Goal: Communication & Community: Ask a question

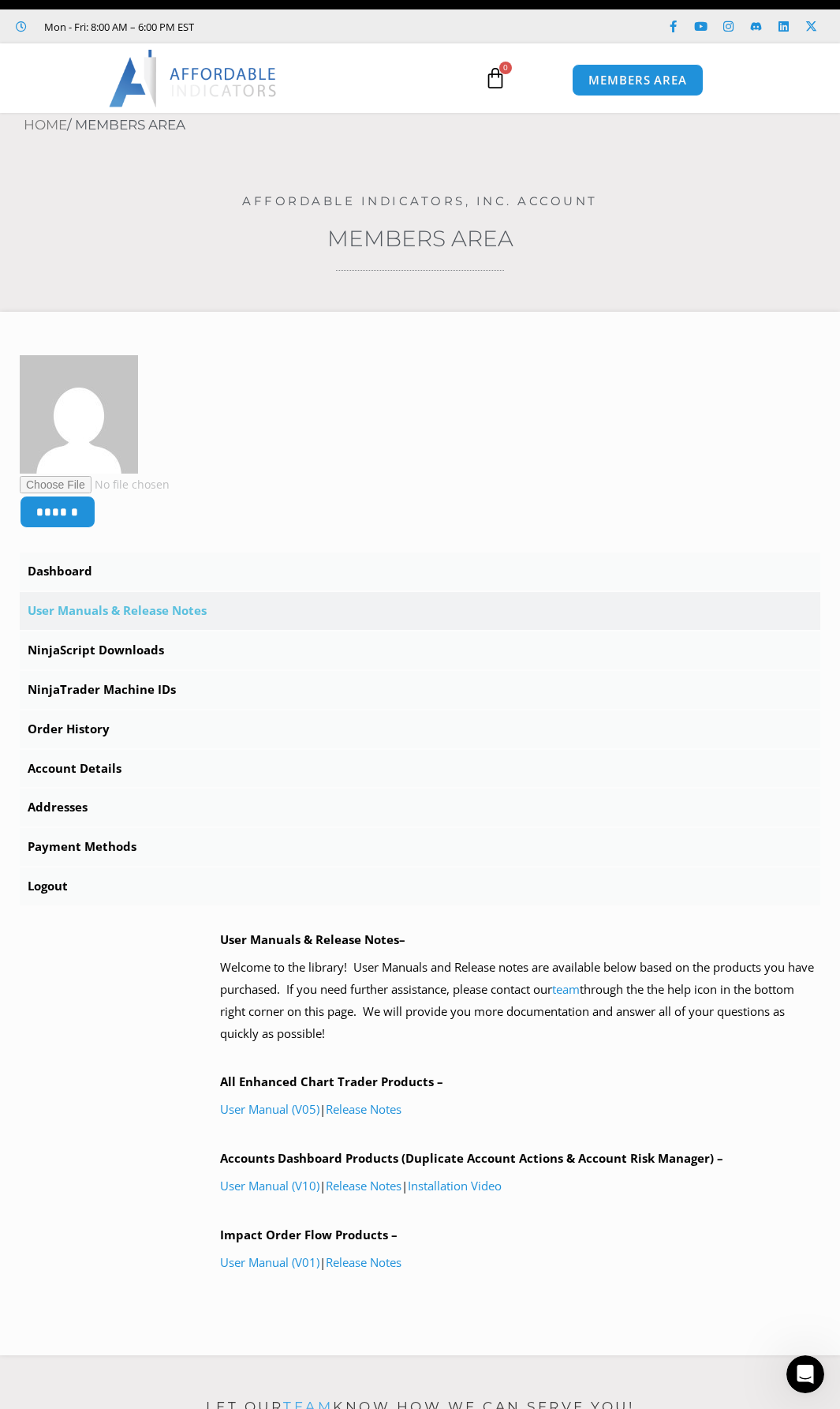
scroll to position [63, 0]
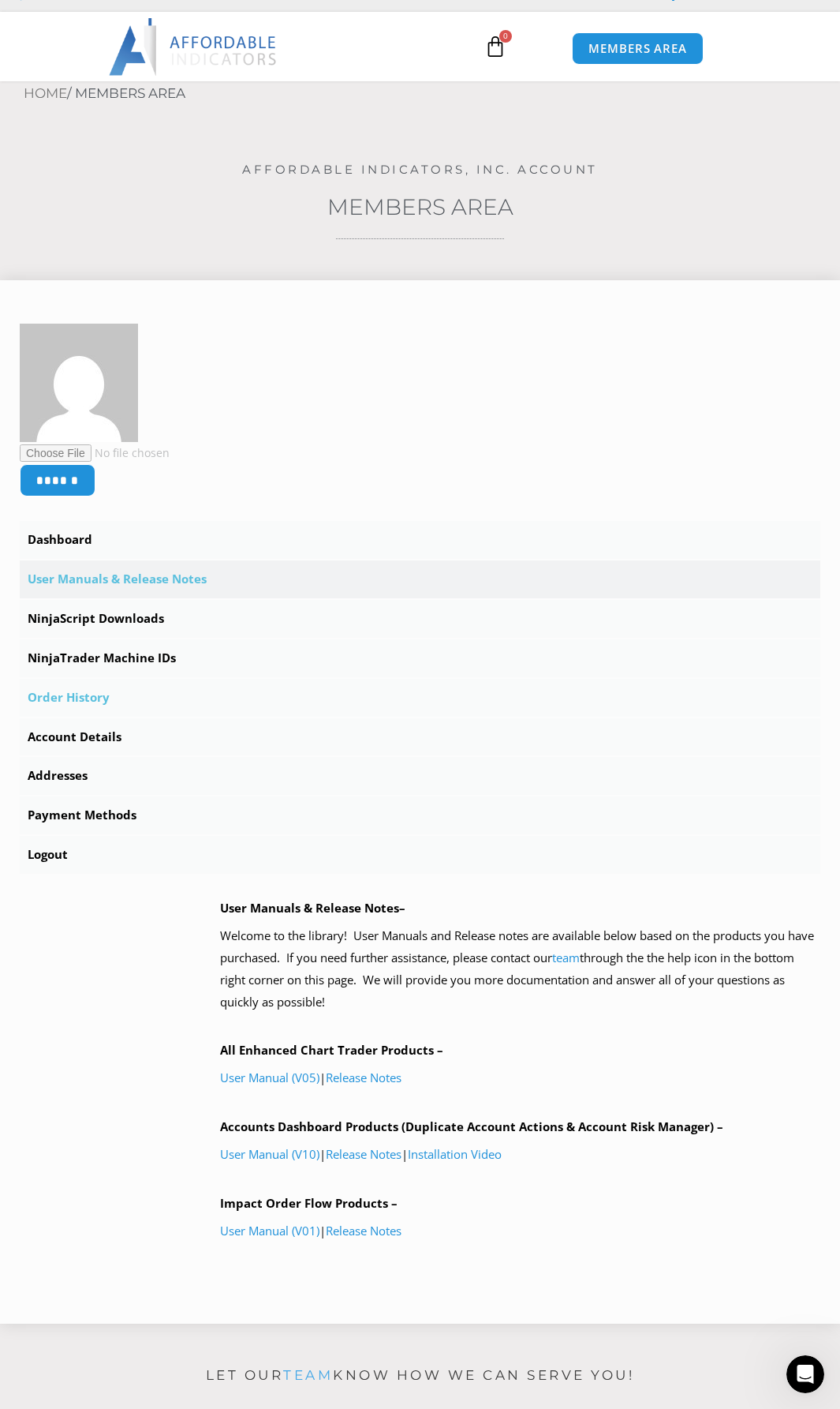
click at [91, 697] on link "Order History" at bounding box center [420, 698] width 801 height 38
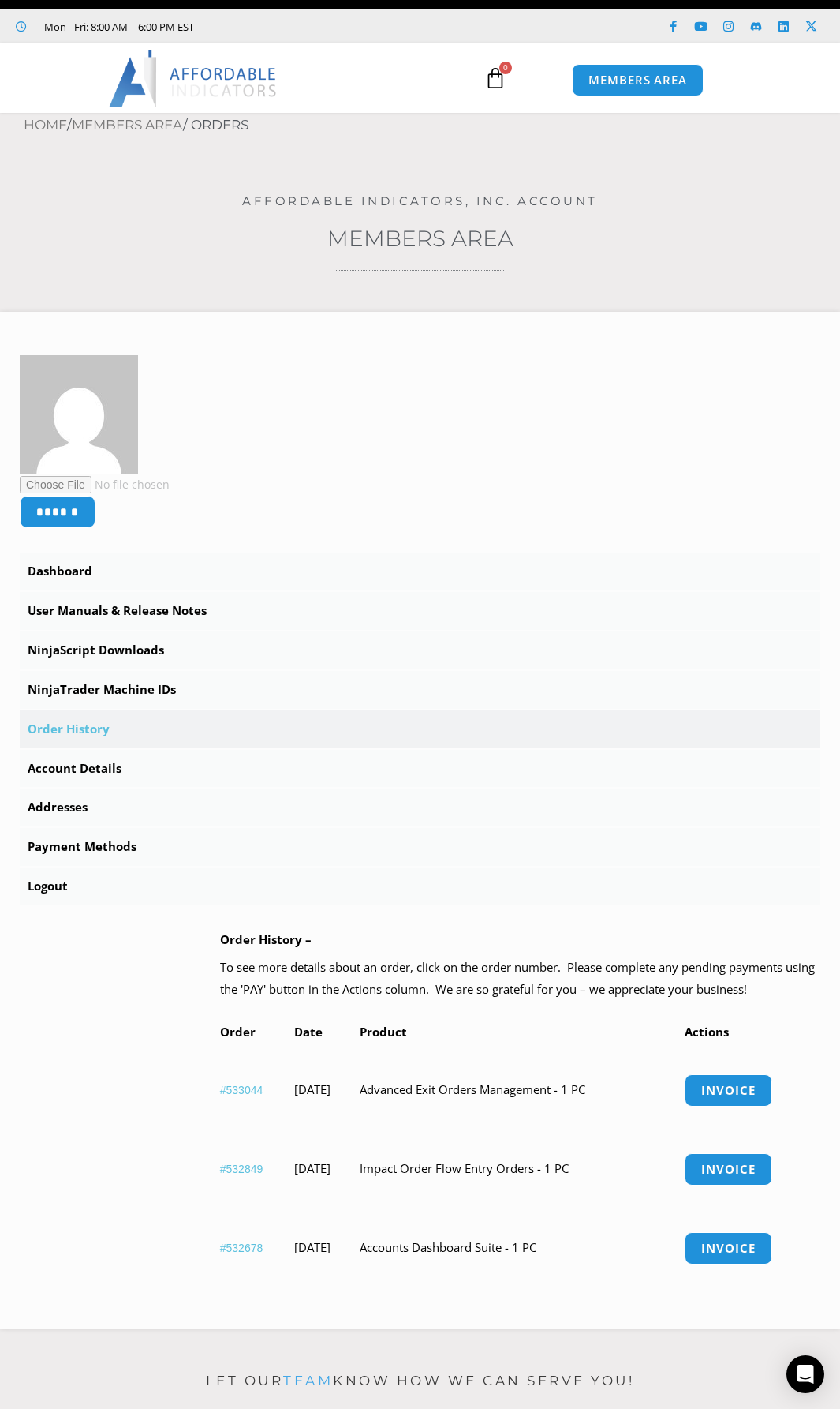
scroll to position [63, 0]
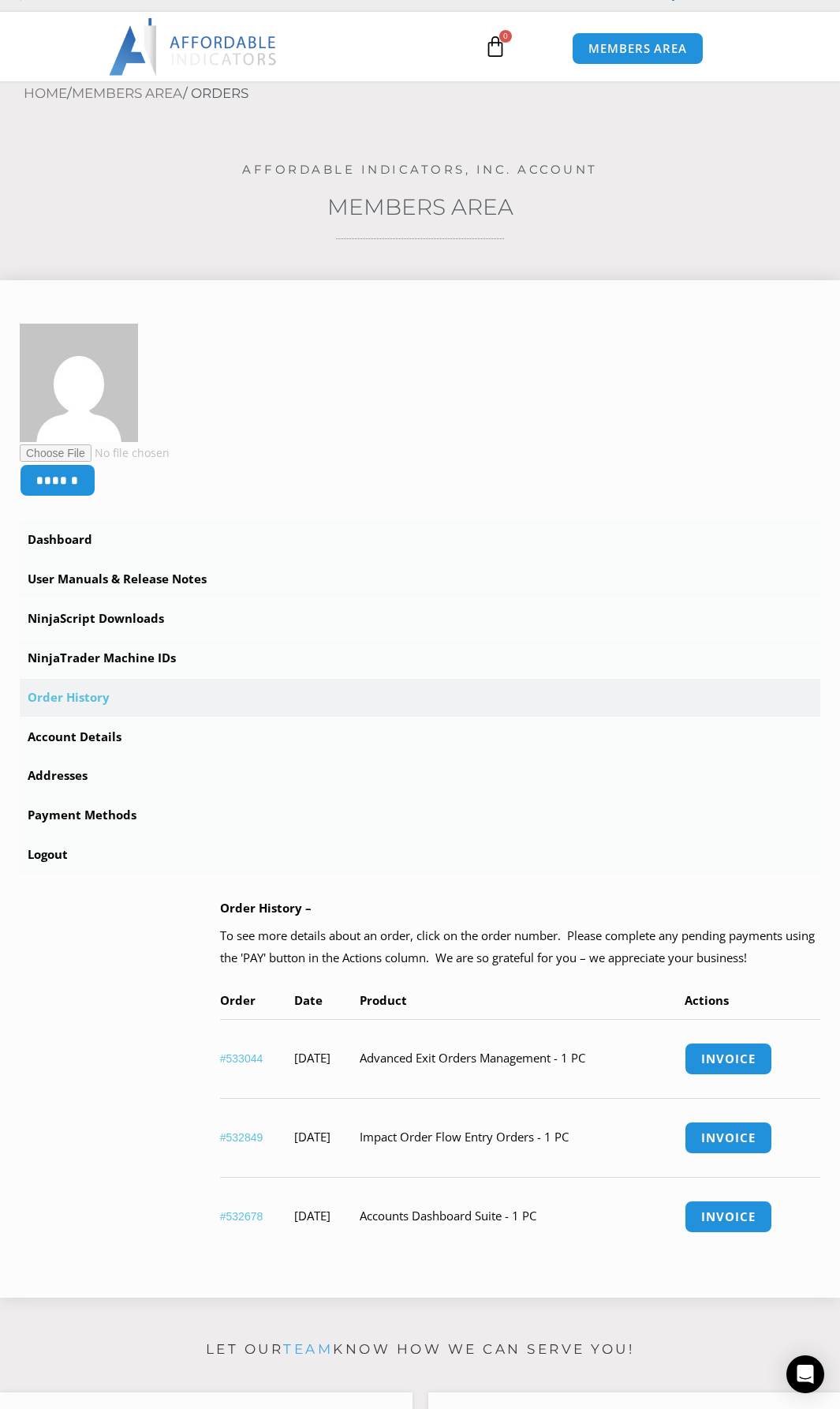
click at [248, 1063] on link "#533044" at bounding box center [242, 1058] width 43 height 12
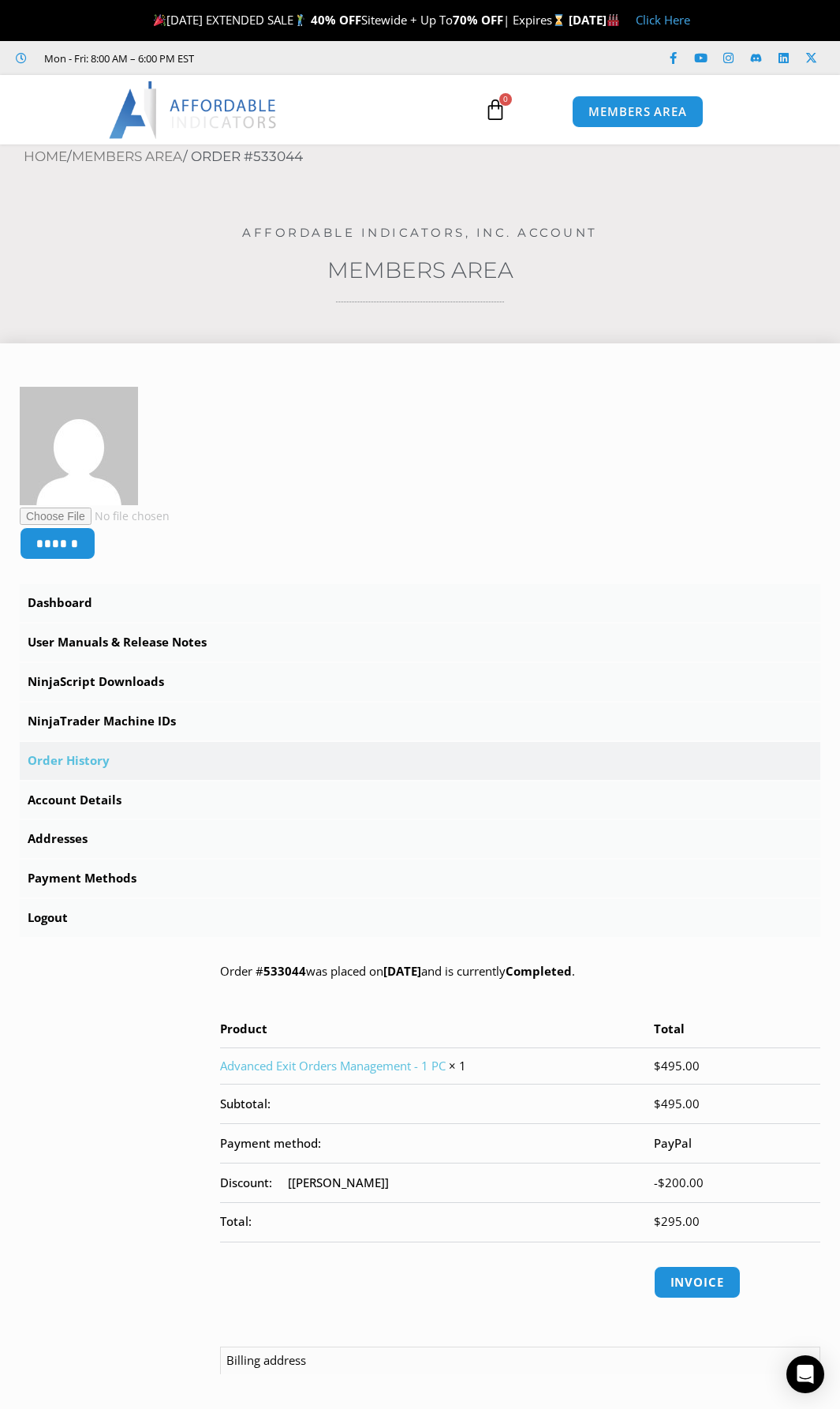
click at [314, 1063] on link "Advanced Exit Orders Management - 1 PC" at bounding box center [333, 1065] width 226 height 16
click at [74, 643] on link "User Manuals & Release Notes" at bounding box center [420, 642] width 801 height 38
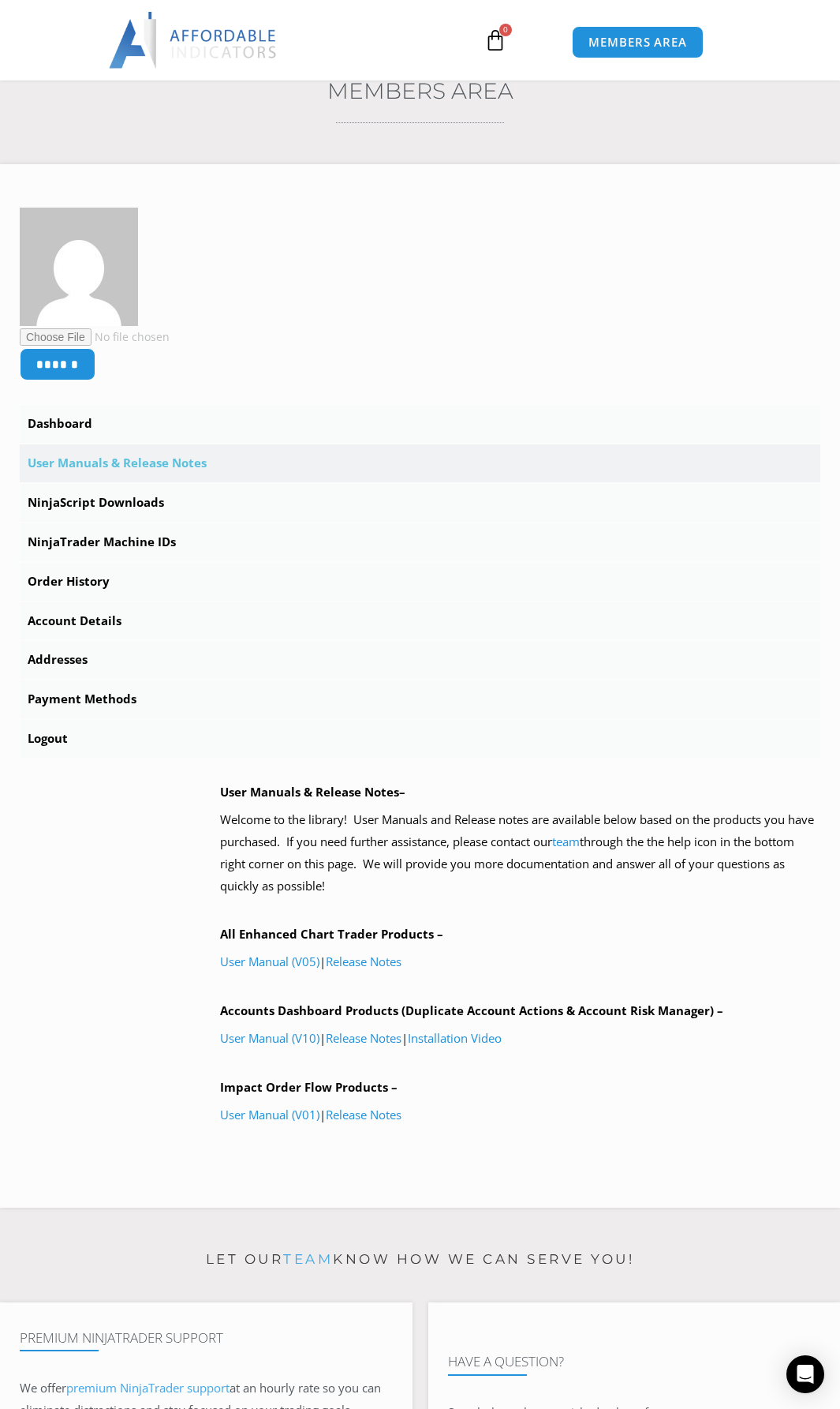
scroll to position [74, 0]
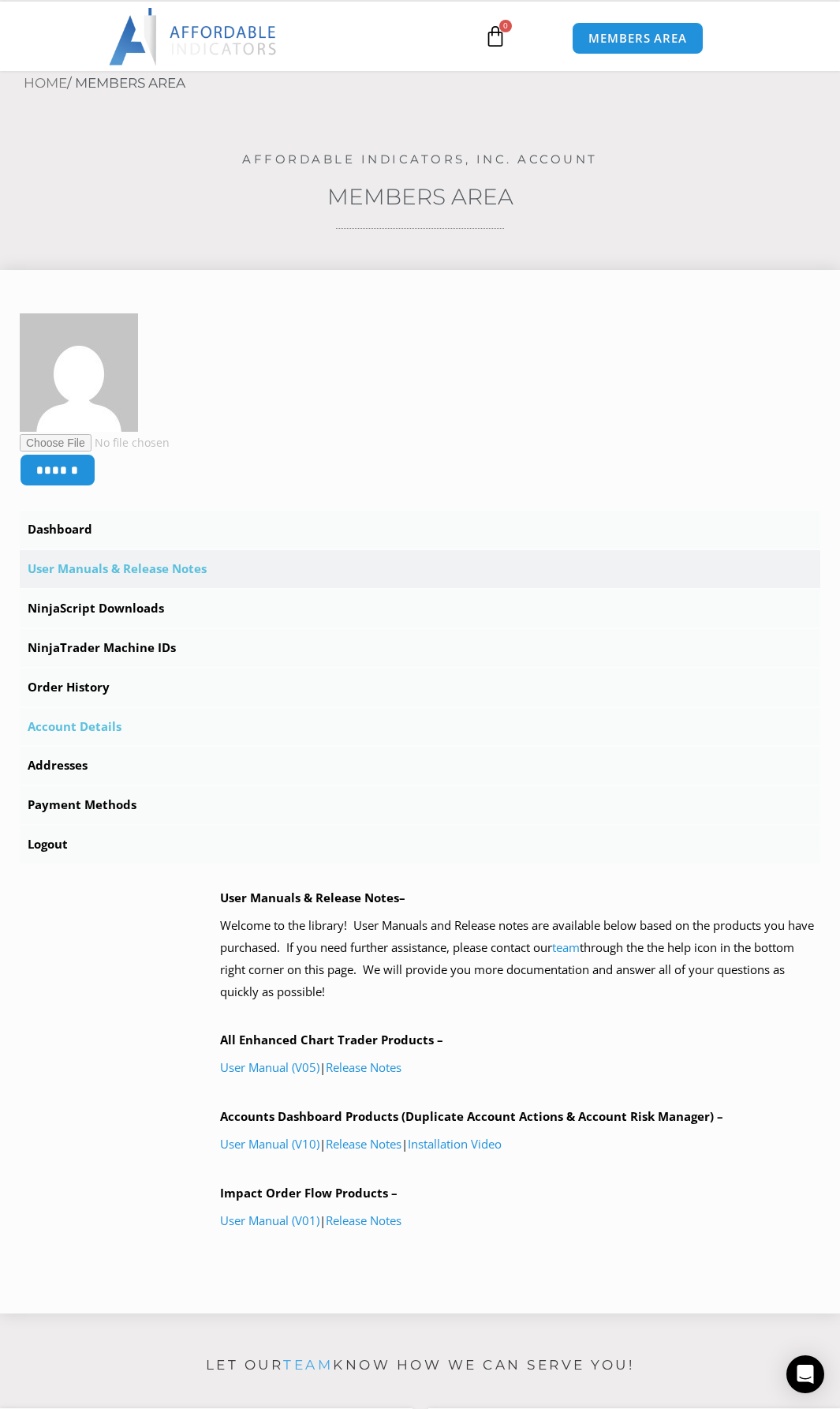
click at [95, 731] on link "Account Details" at bounding box center [420, 727] width 801 height 38
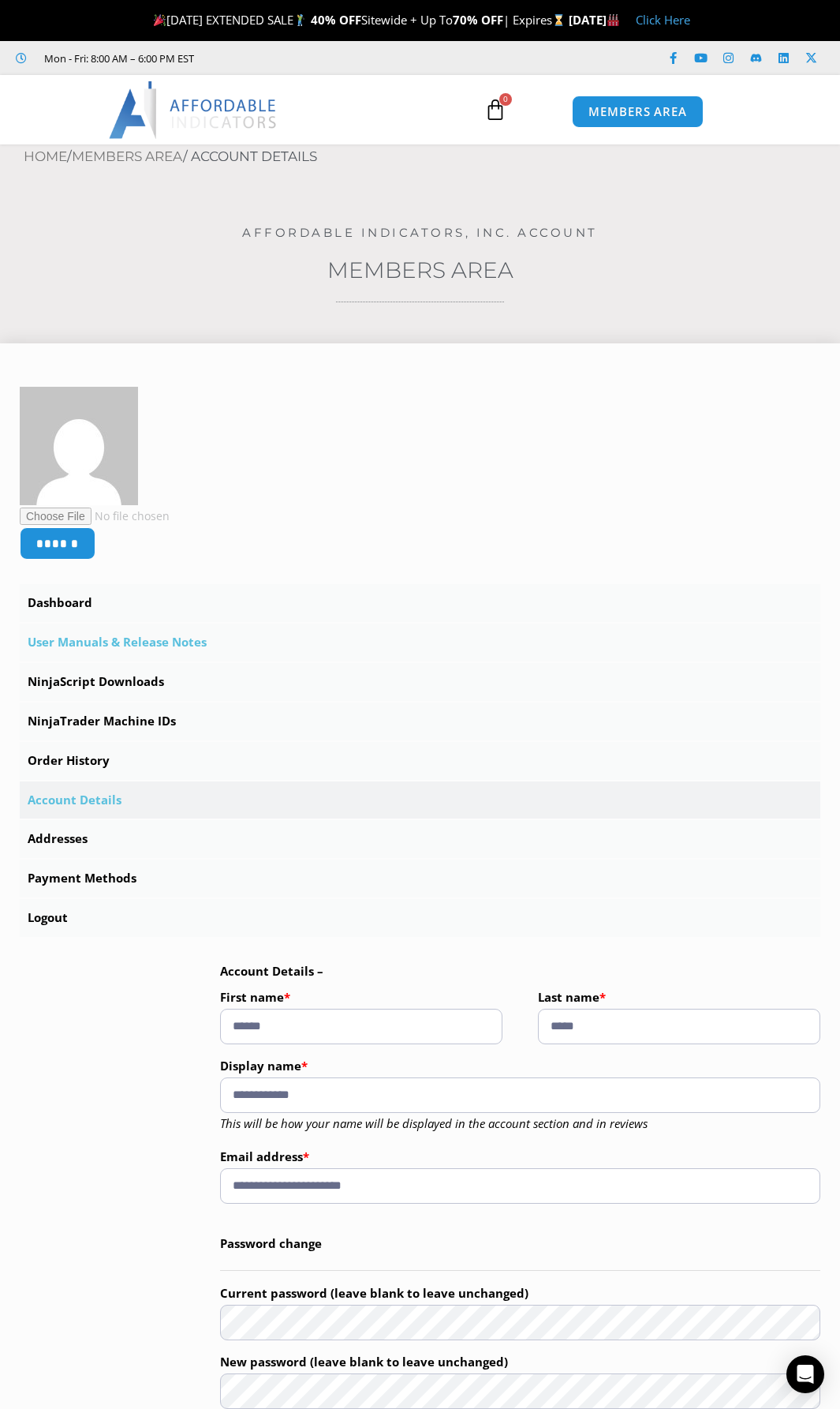
click at [87, 639] on link "User Manuals & Release Notes" at bounding box center [420, 642] width 801 height 38
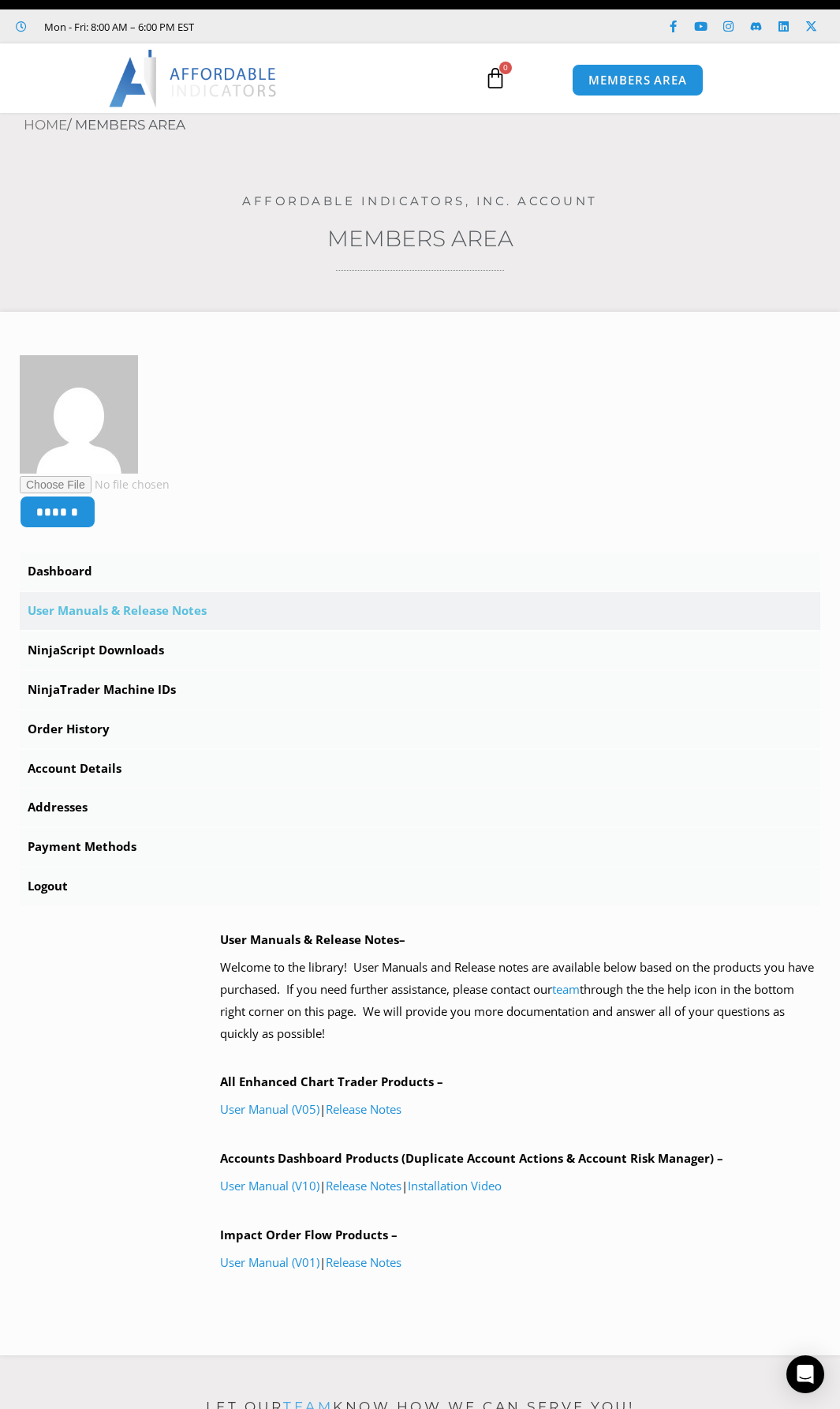
scroll to position [53, 0]
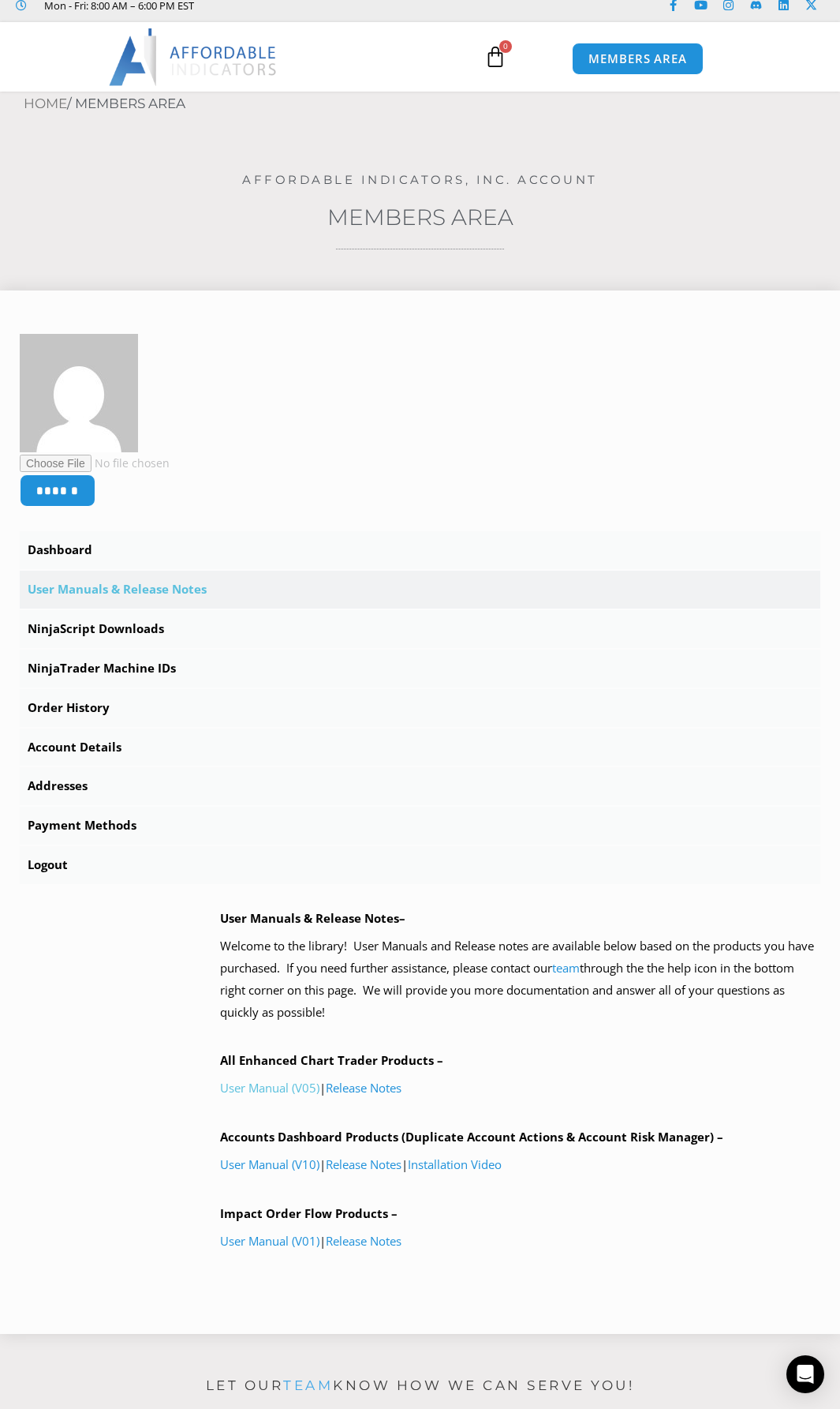
click at [236, 1090] on link "User Manual (V05)" at bounding box center [269, 1087] width 99 height 16
click at [84, 707] on link "Order History" at bounding box center [420, 708] width 801 height 38
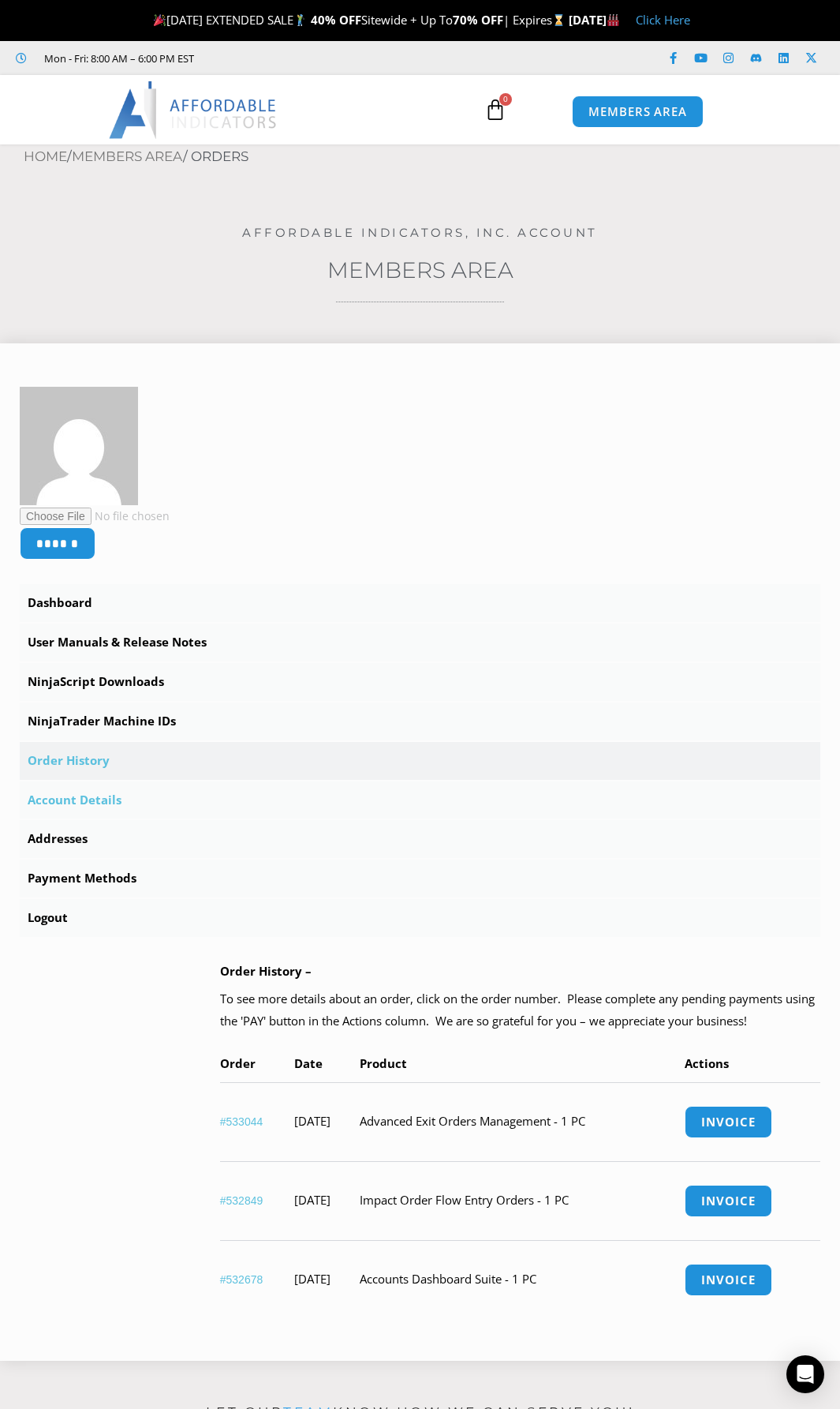
click at [88, 802] on link "Account Details" at bounding box center [420, 800] width 801 height 38
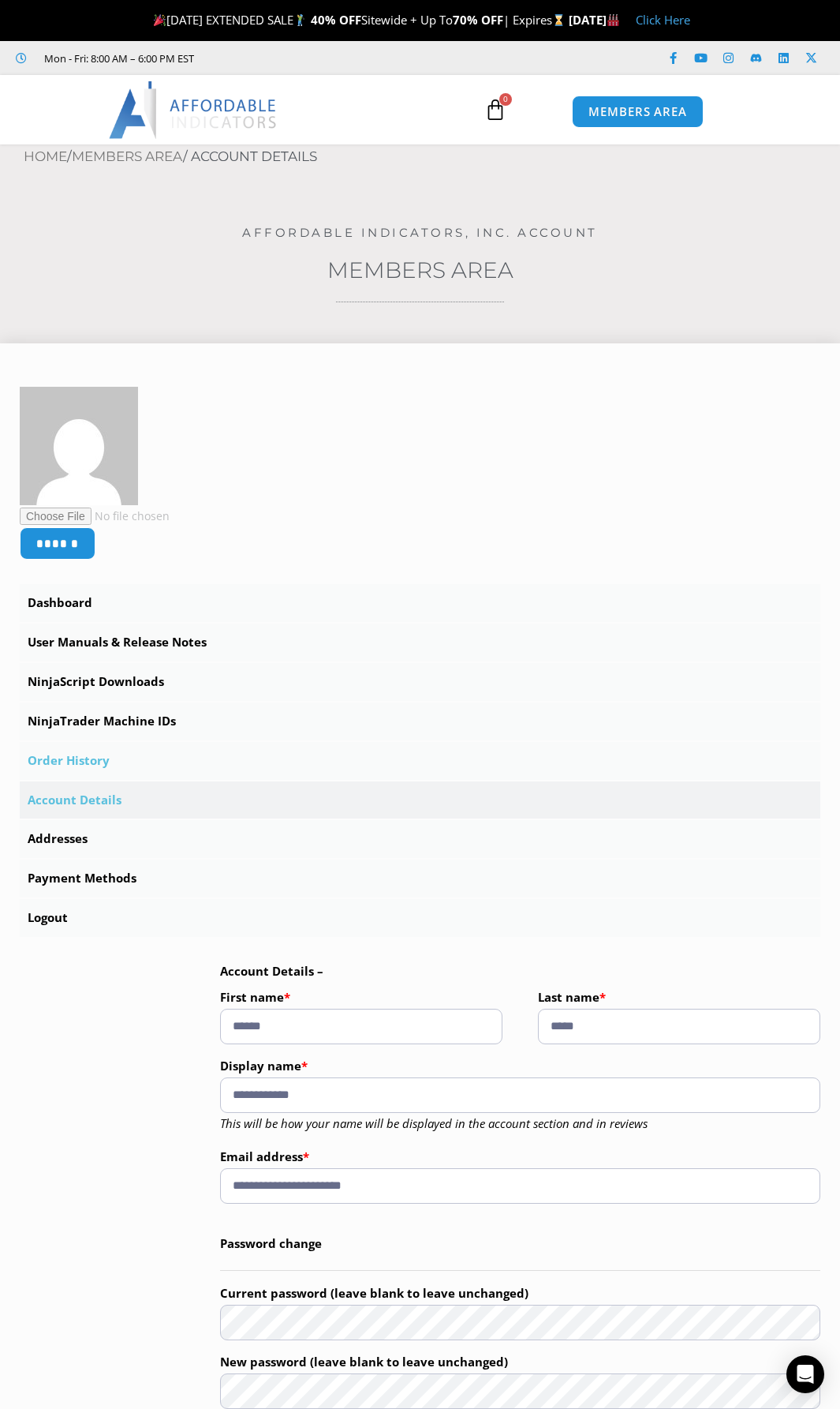
click at [77, 760] on link "Order History" at bounding box center [420, 761] width 801 height 38
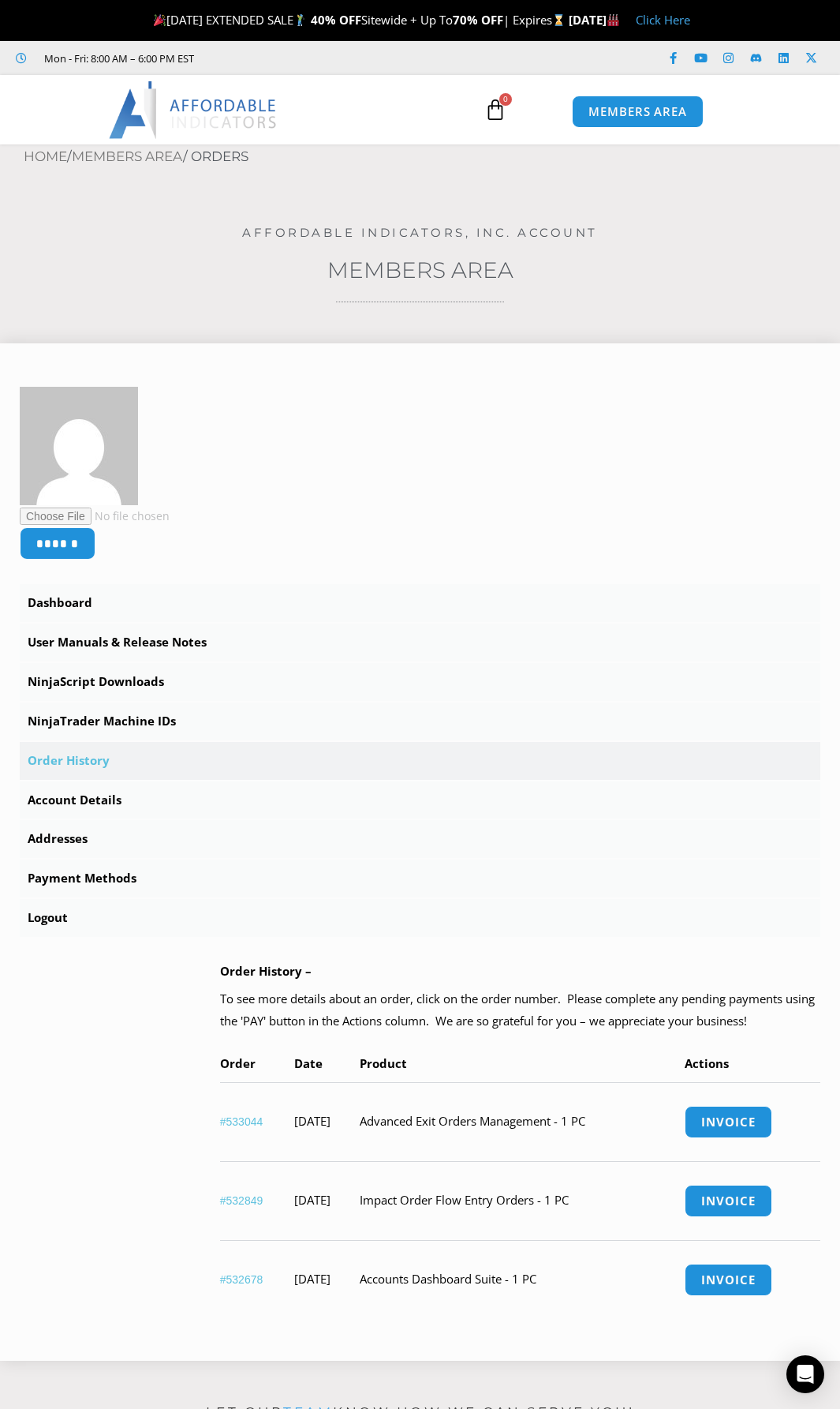
click at [239, 1195] on link "#532849" at bounding box center [242, 1200] width 43 height 12
click at [249, 1121] on link "#533044" at bounding box center [242, 1121] width 43 height 12
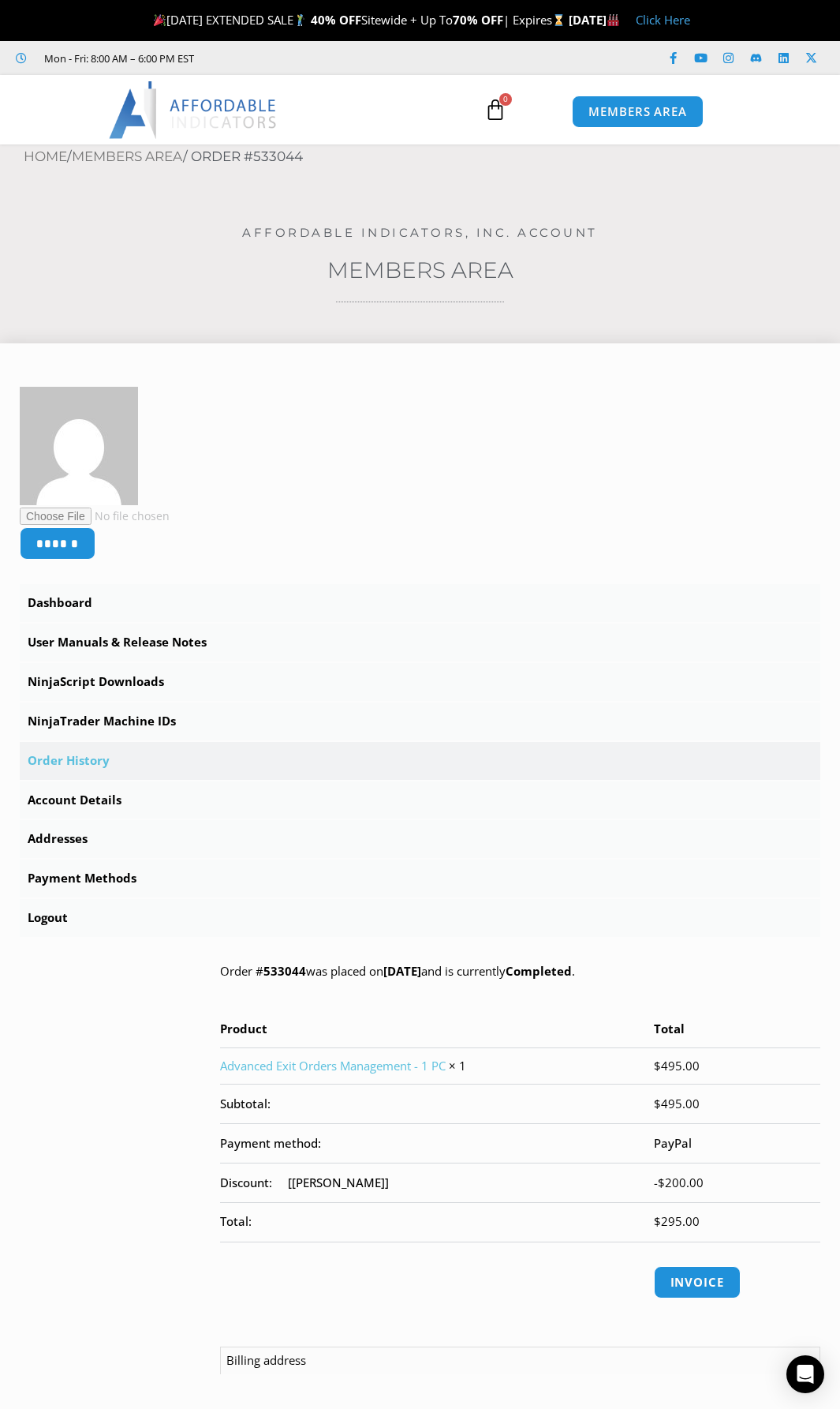
click at [283, 1070] on link "Advanced Exit Orders Management - 1 PC" at bounding box center [333, 1065] width 226 height 16
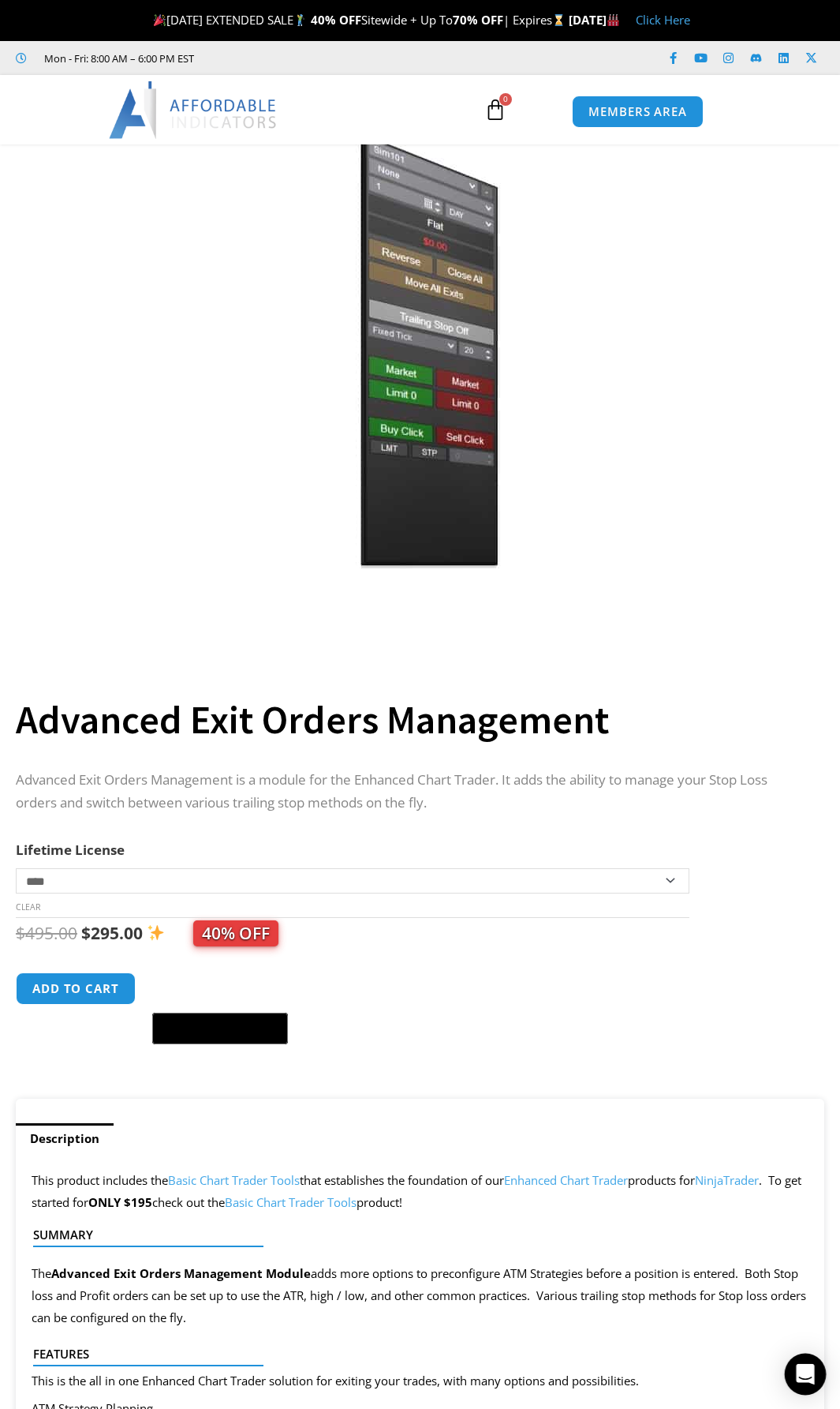
click at [793, 1375] on div "Open Intercom Messenger" at bounding box center [806, 1375] width 42 height 42
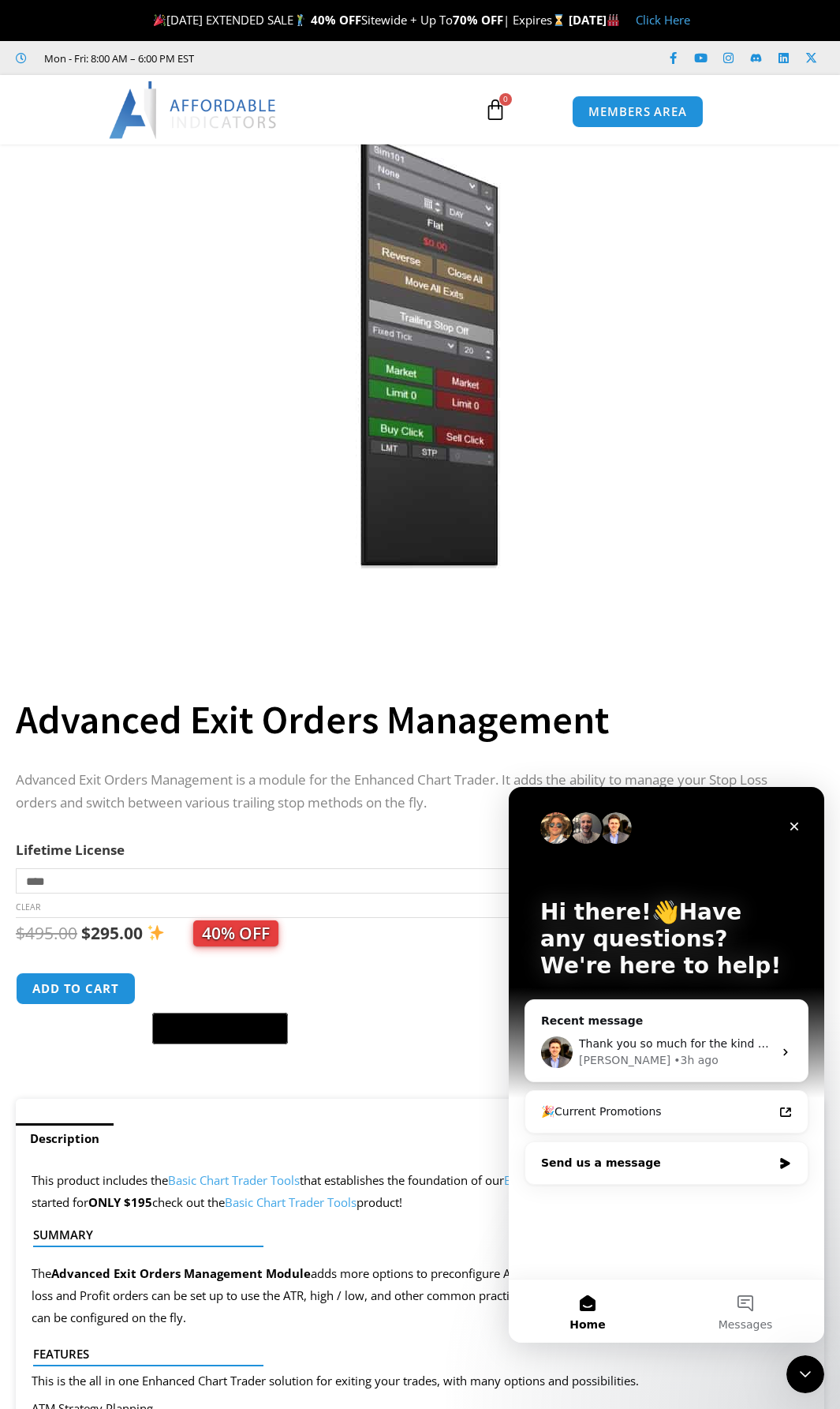
click at [592, 1158] on div "Send us a message" at bounding box center [657, 1163] width 231 height 16
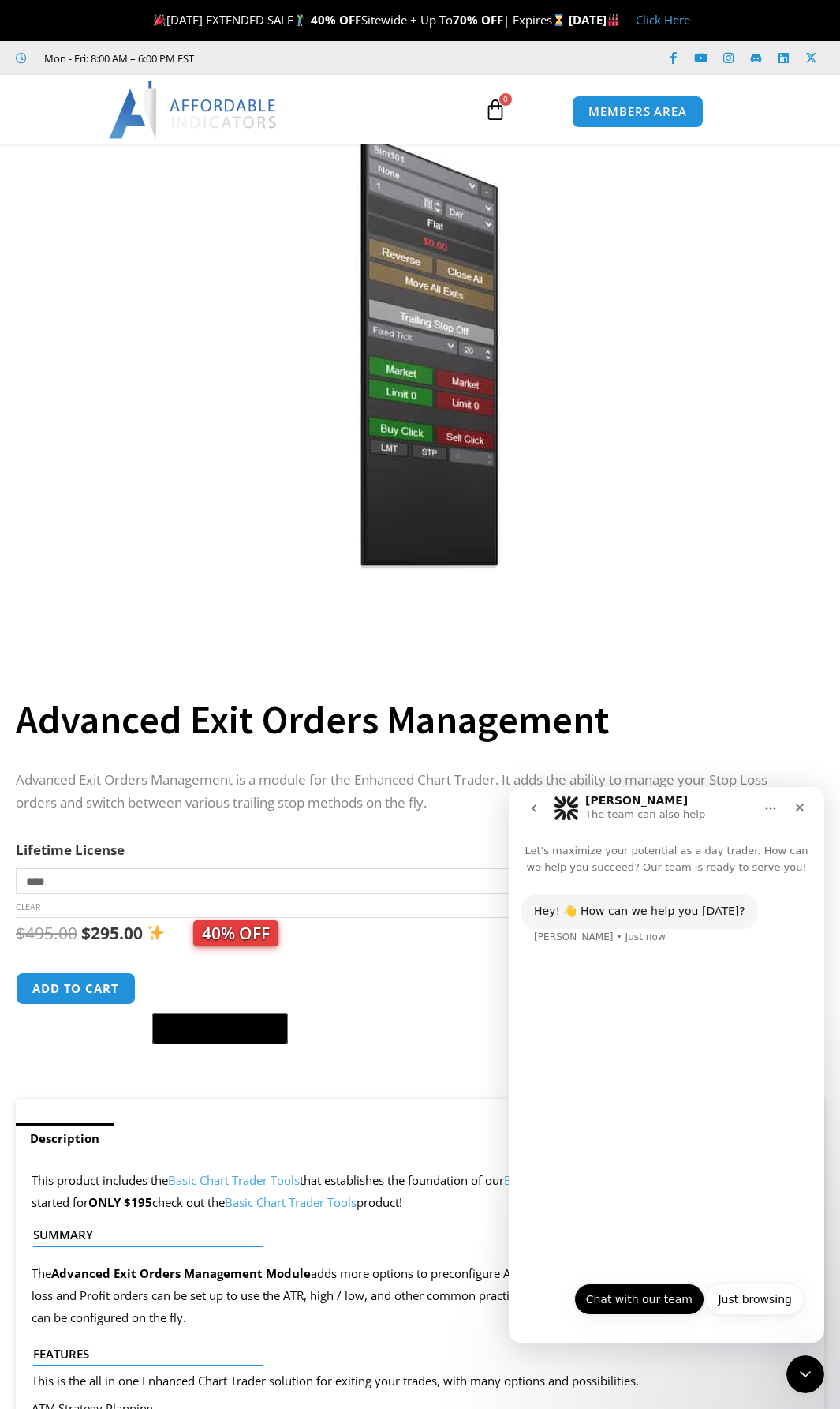
click at [655, 1303] on button "Chat with our team" at bounding box center [639, 1299] width 130 height 32
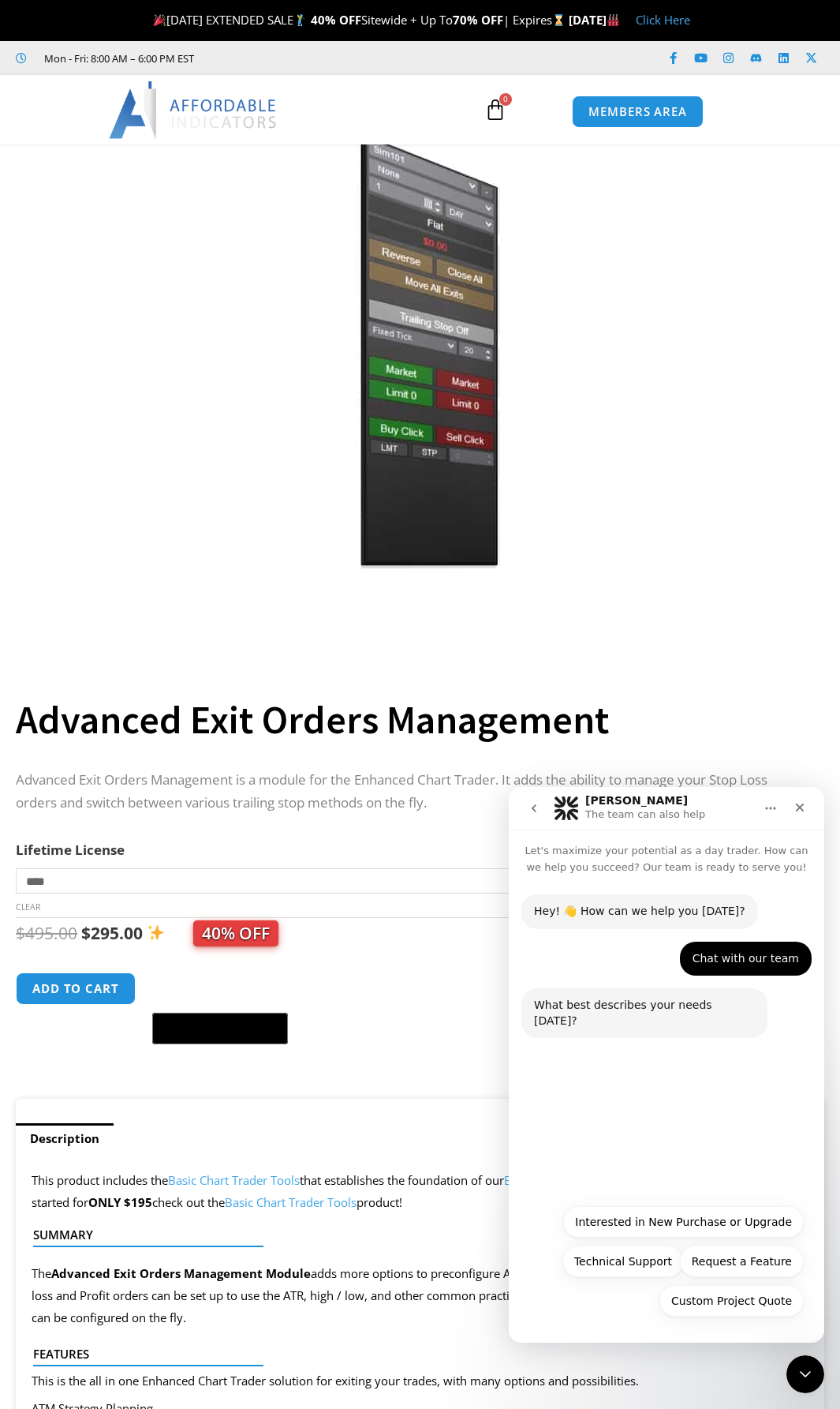
click at [585, 1008] on div "What best describes your needs [DATE]?" at bounding box center [644, 1013] width 221 height 31
click at [596, 1258] on button "Technical Support" at bounding box center [623, 1262] width 121 height 32
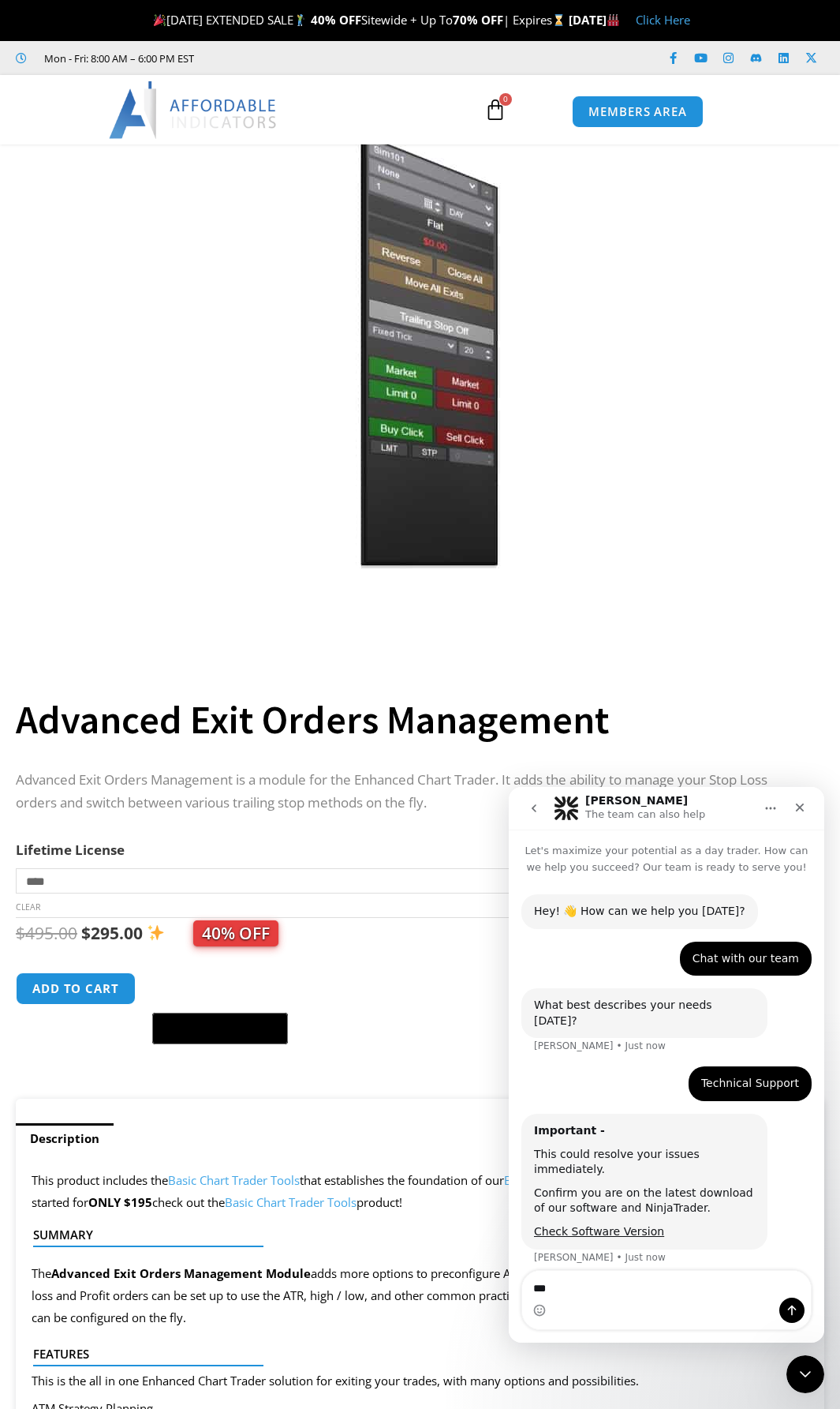
type textarea "****"
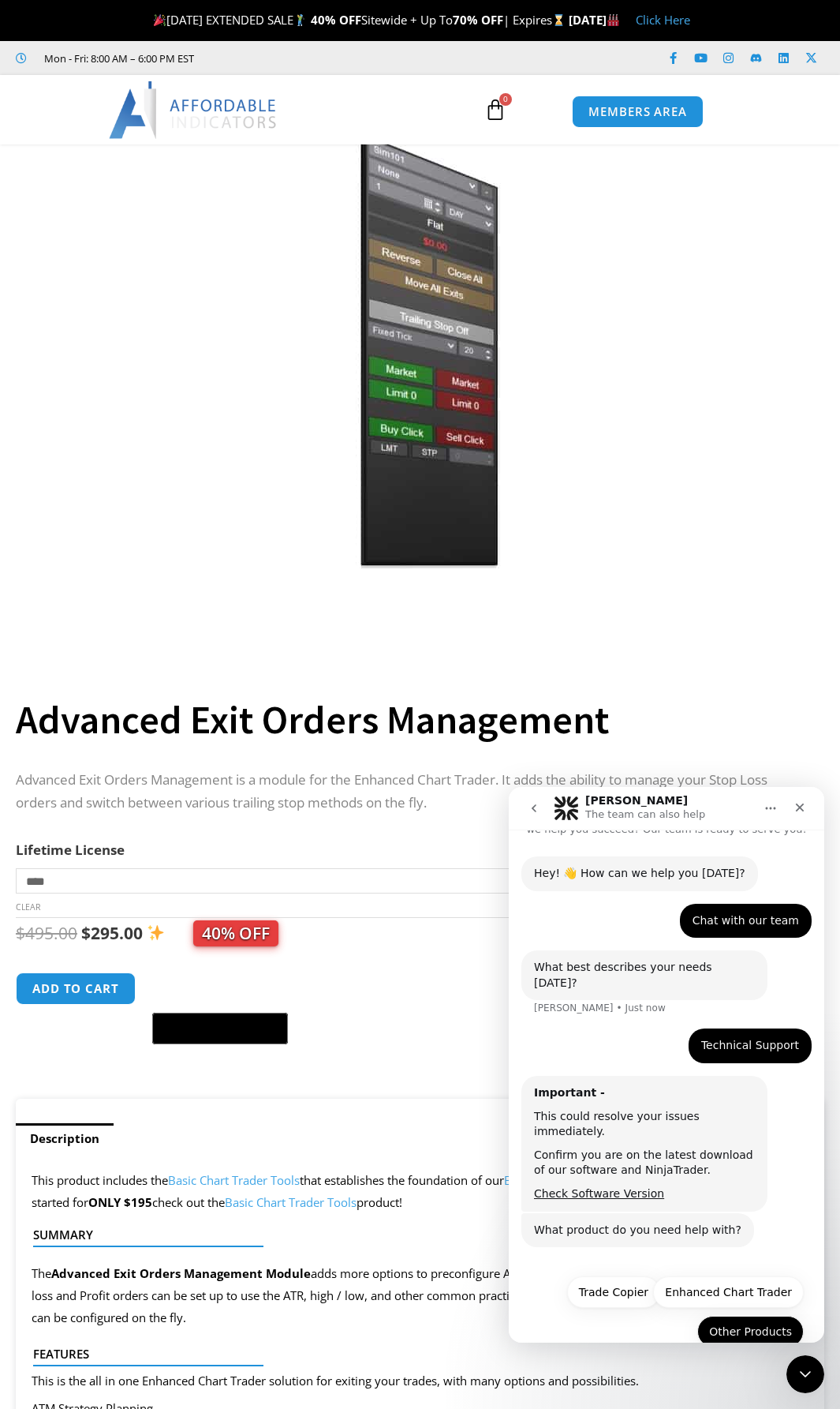
click at [726, 1316] on button "Other Products" at bounding box center [751, 1331] width 106 height 32
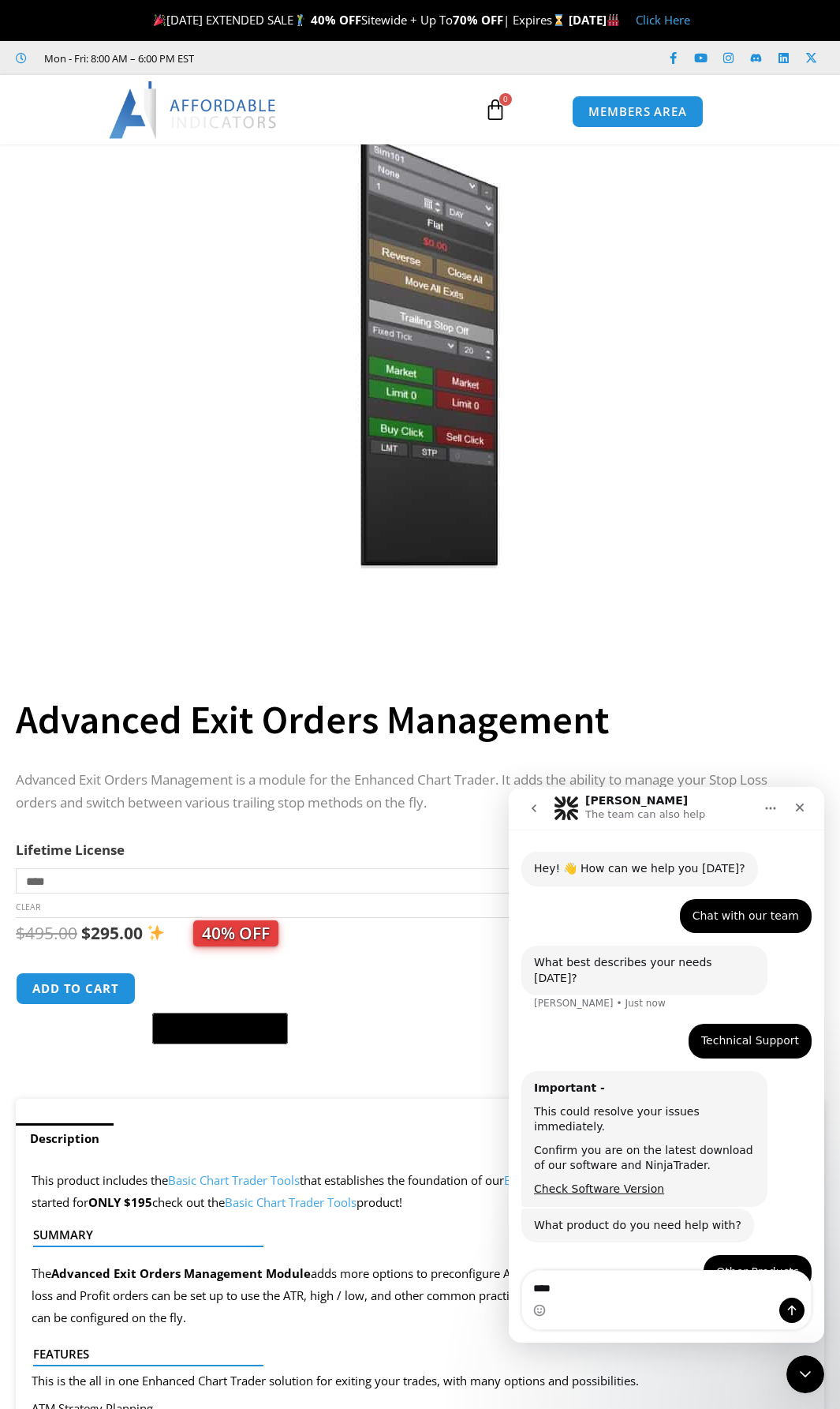
scroll to position [173, 0]
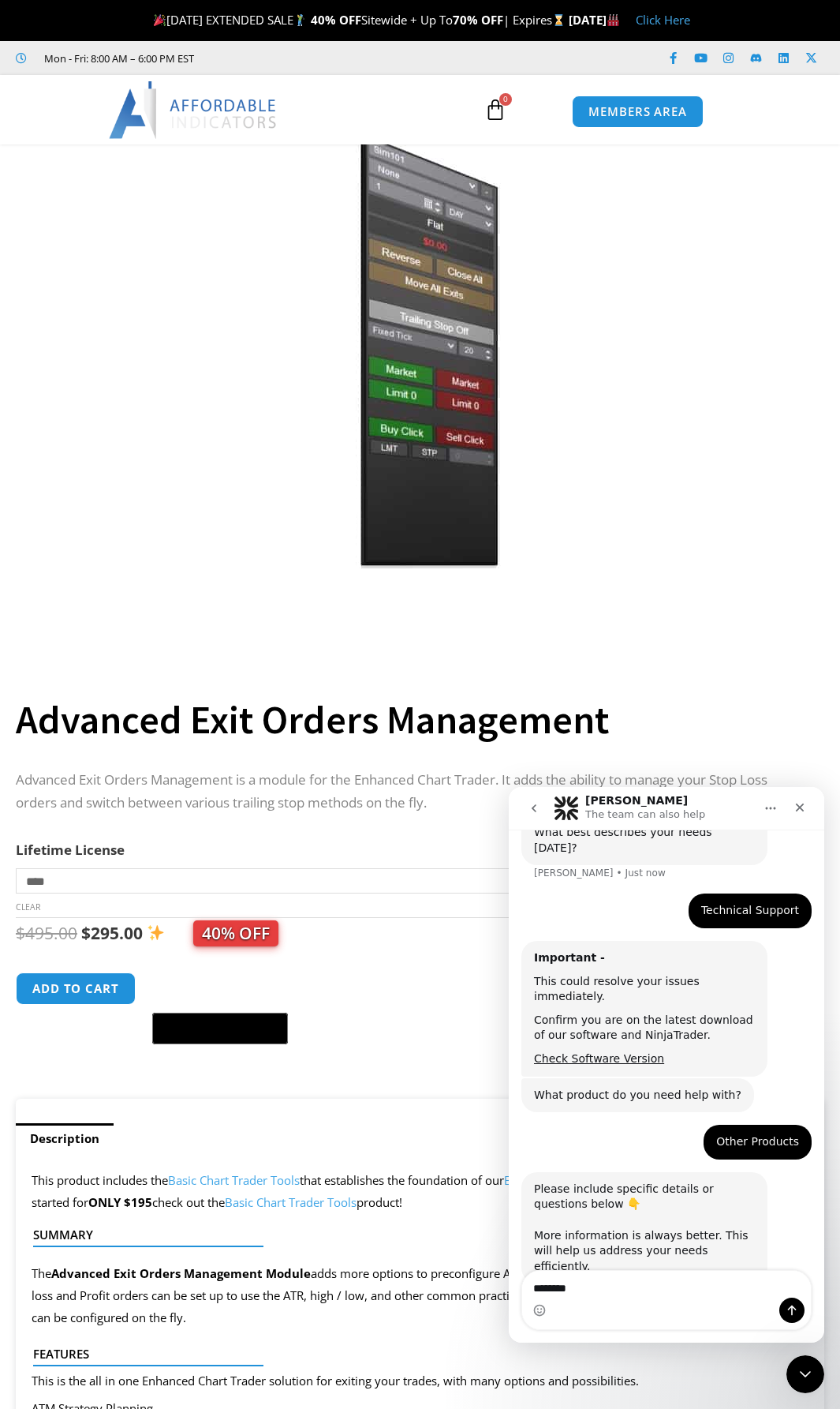
type textarea "*********"
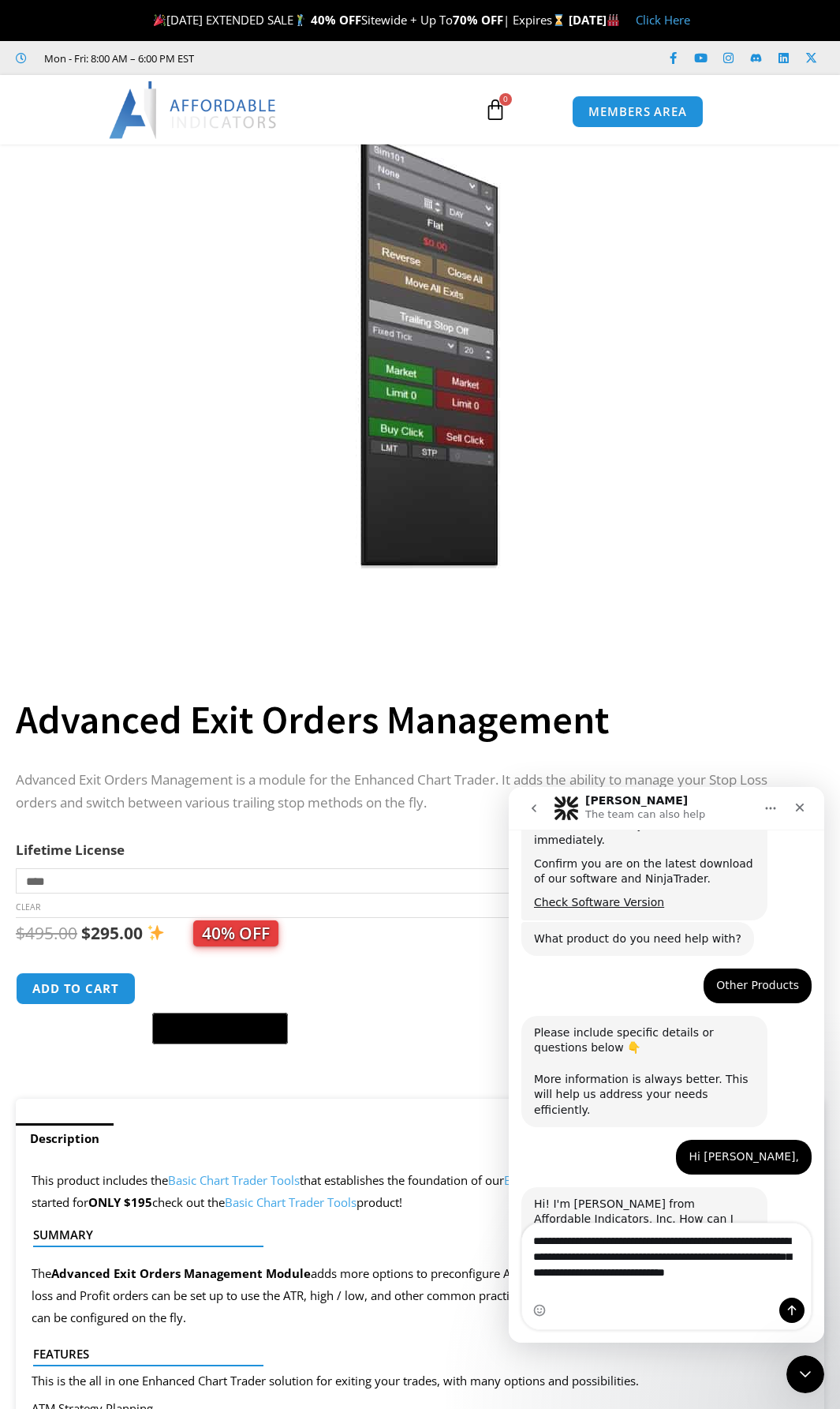
scroll to position [345, 0]
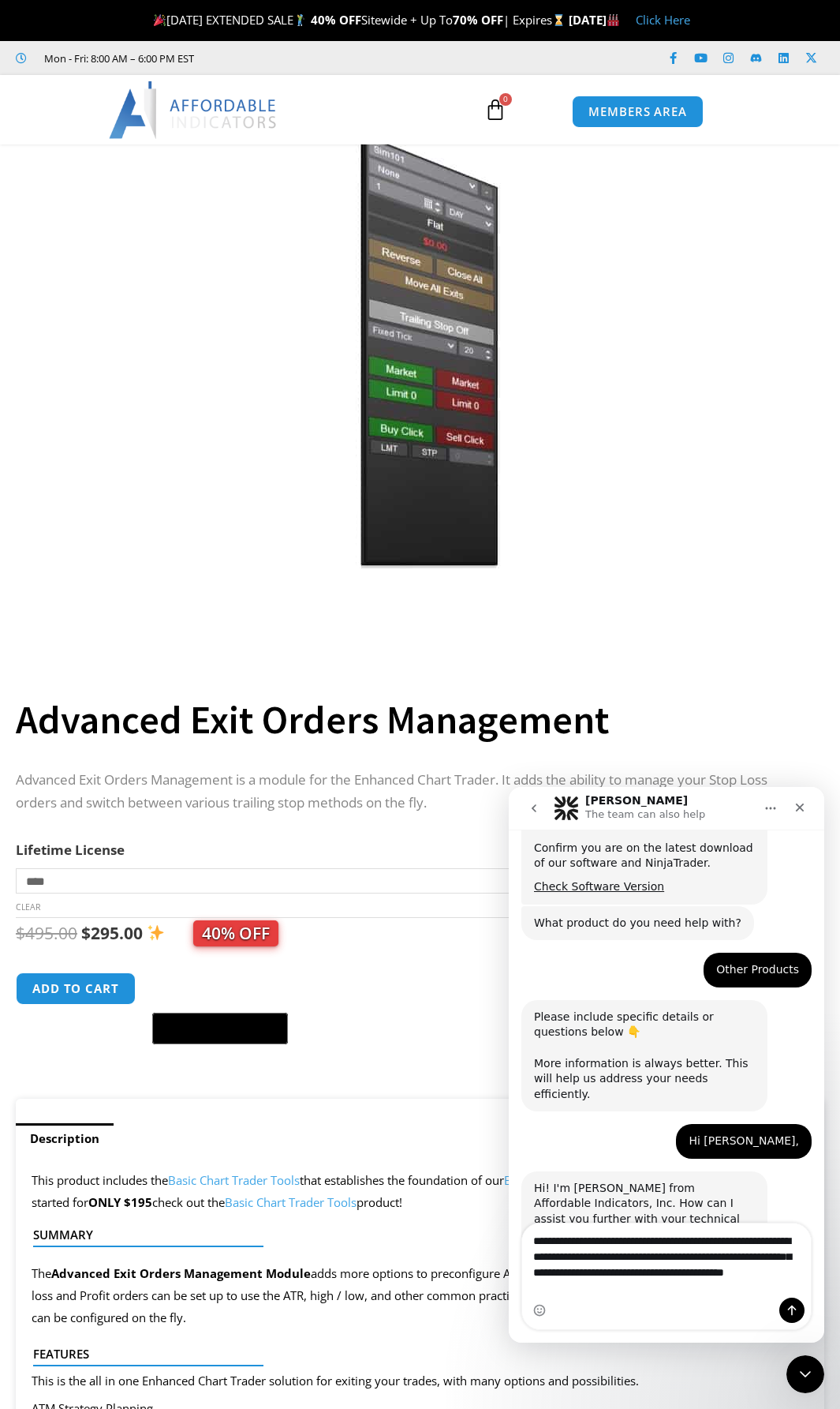
type textarea "**********"
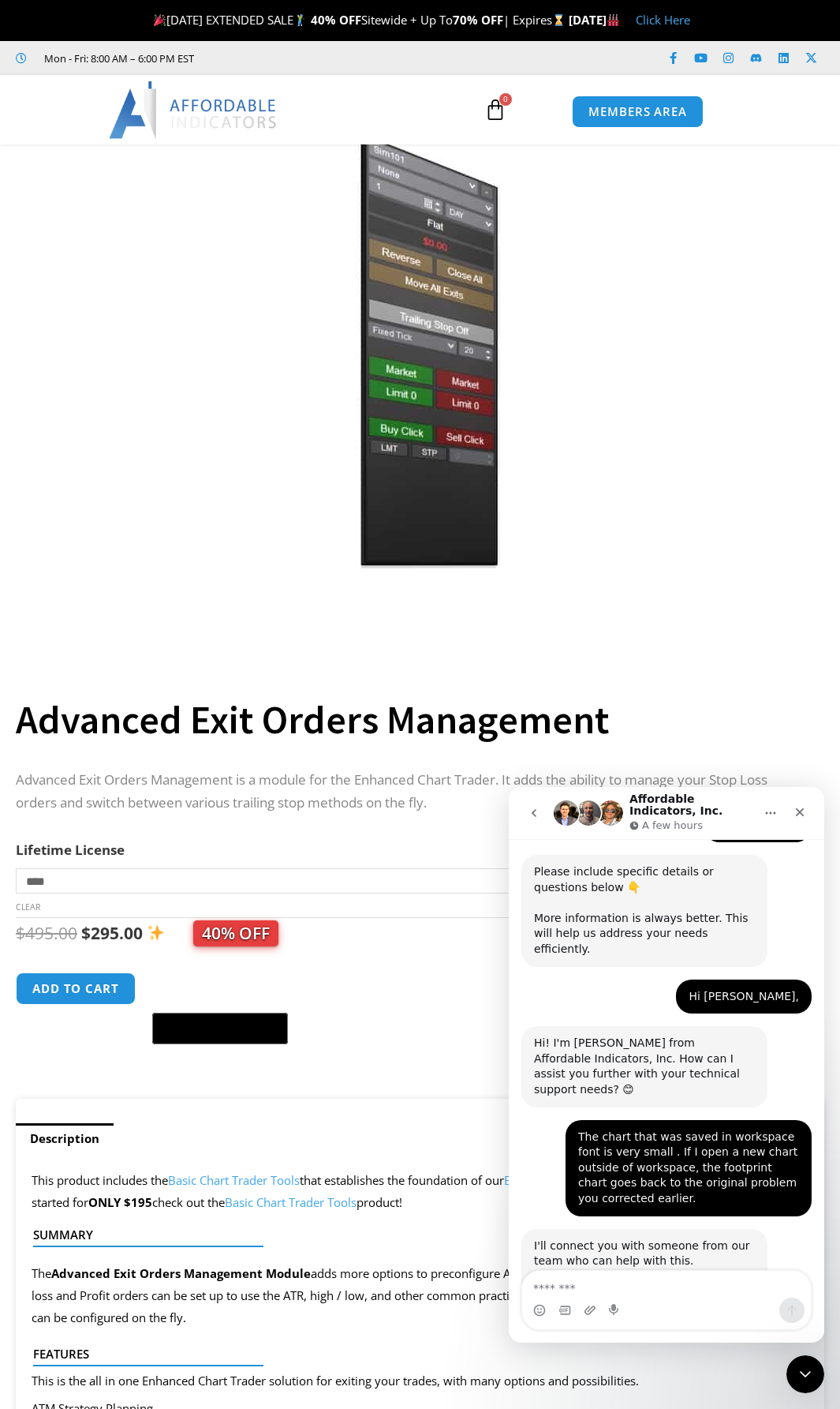
scroll to position [659, 0]
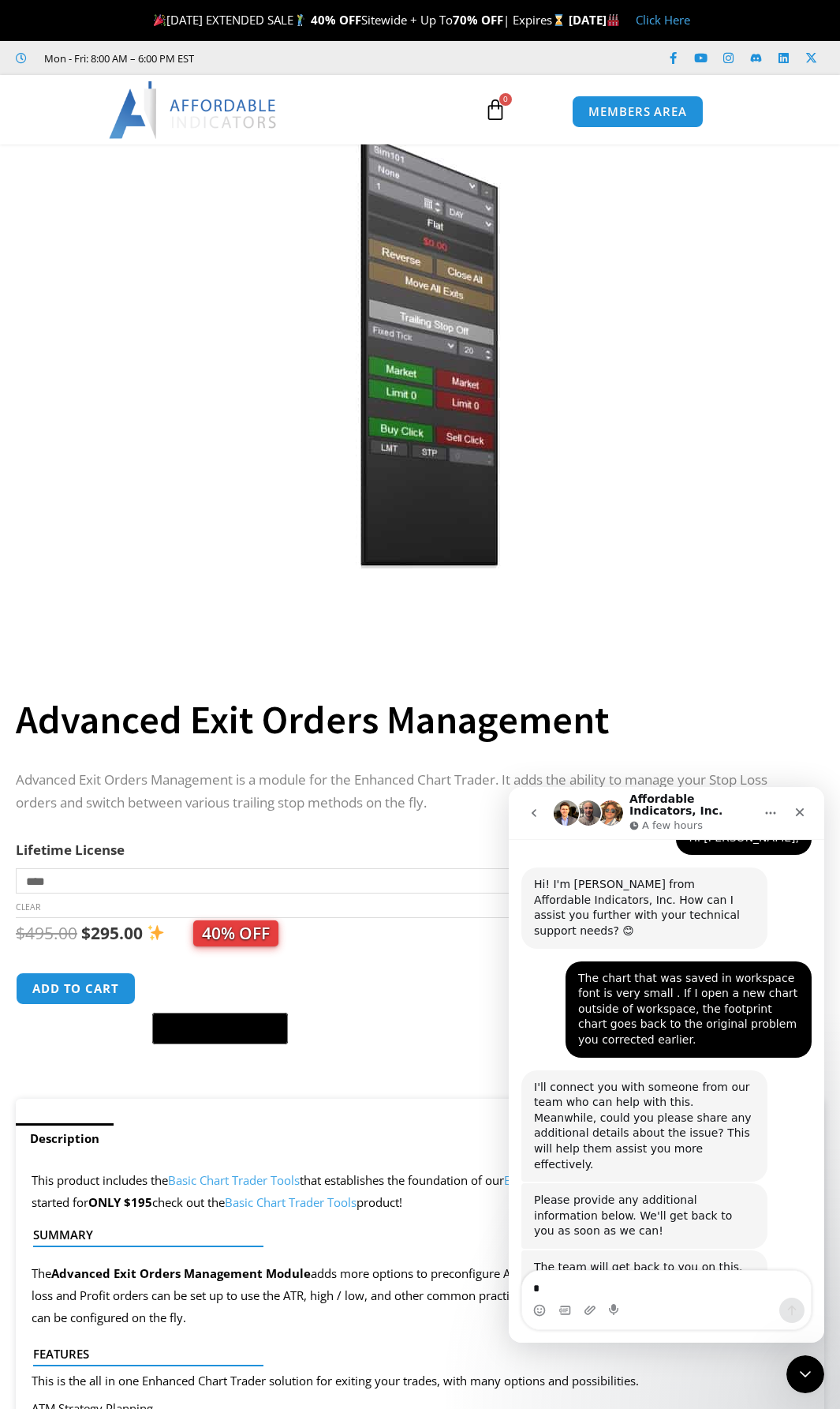
type textarea "**"
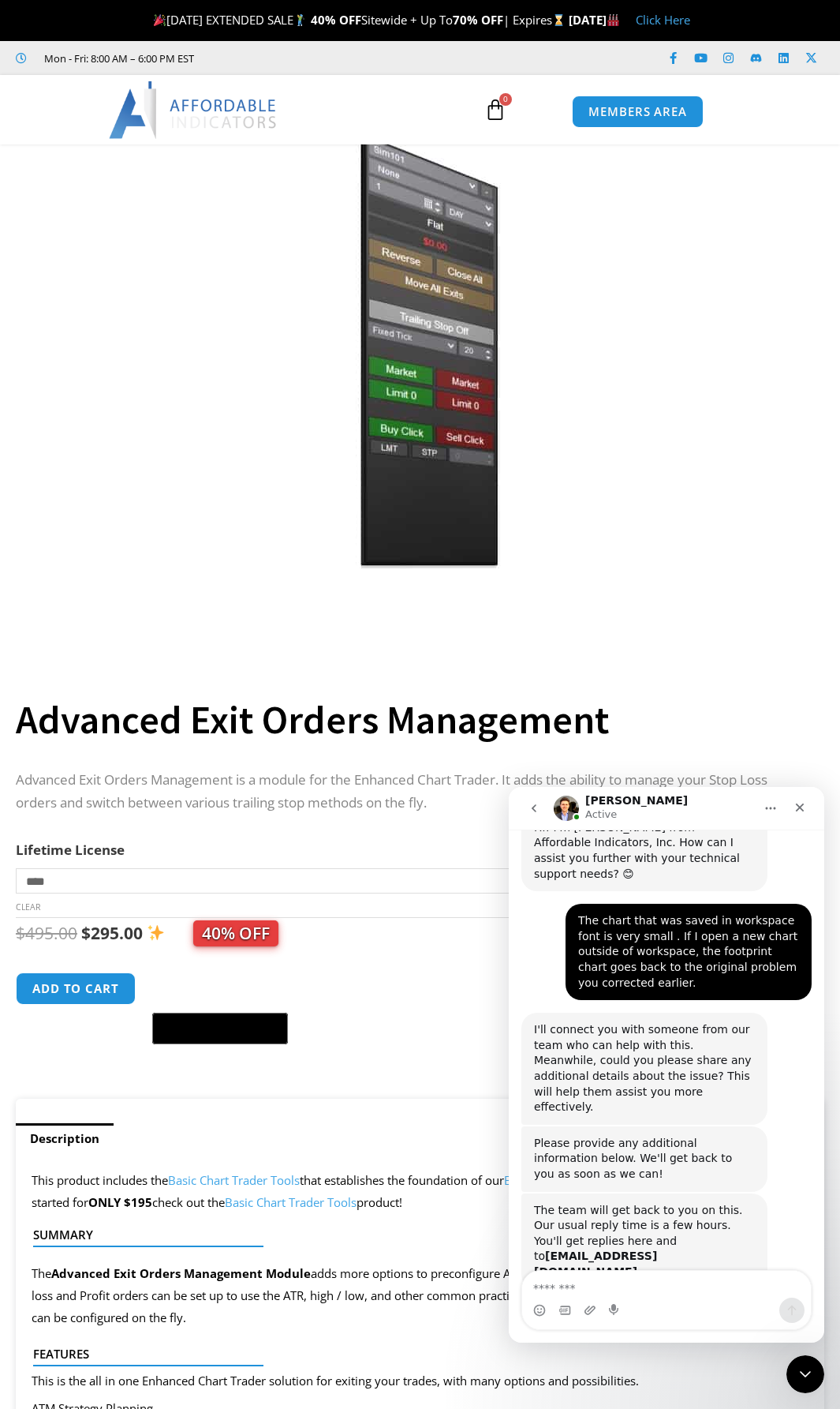
scroll to position [795, 0]
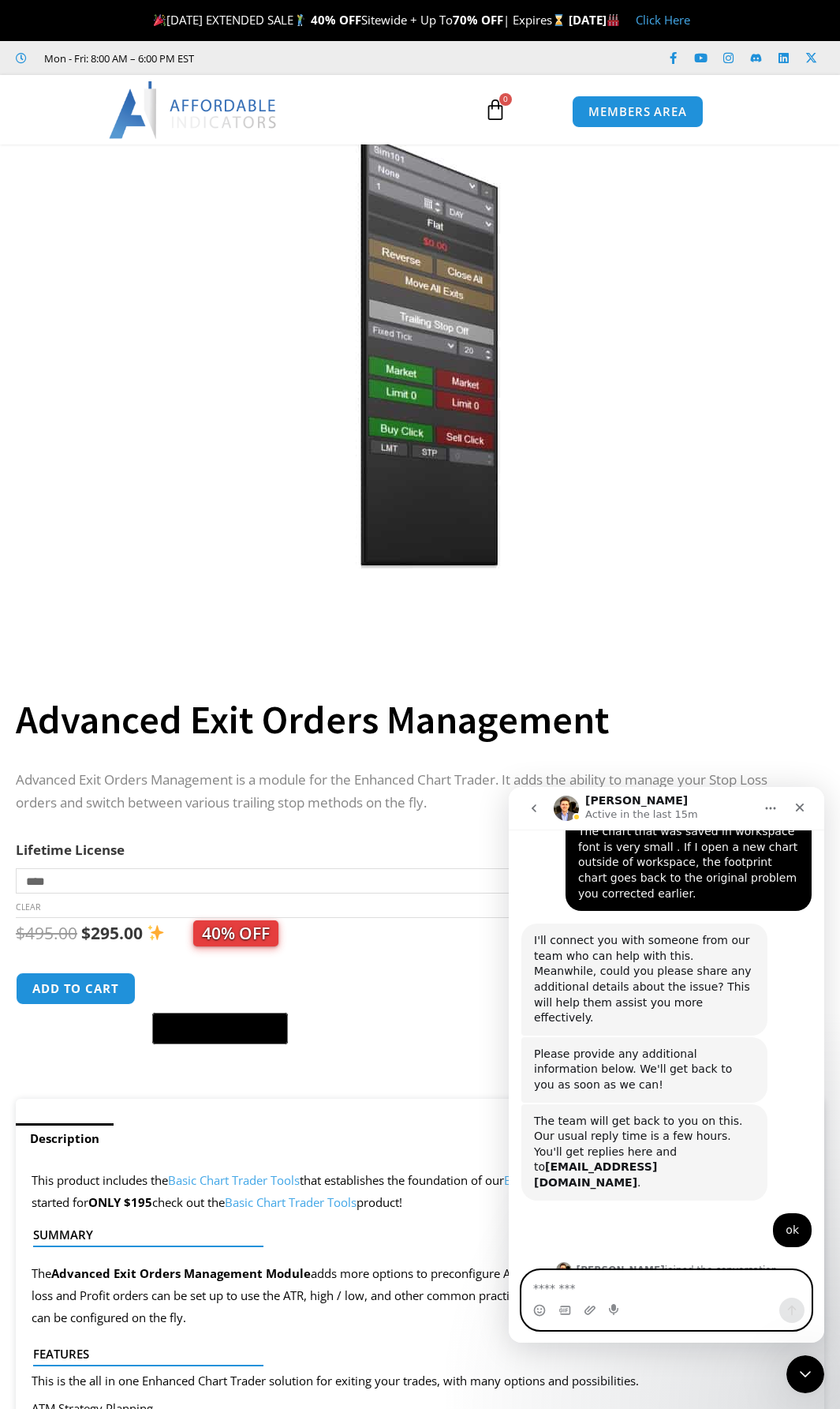
click at [564, 1279] on textarea "Message…" at bounding box center [666, 1284] width 289 height 27
type textarea "***"
click at [785, 1310] on button "Send a message…" at bounding box center [792, 1310] width 25 height 25
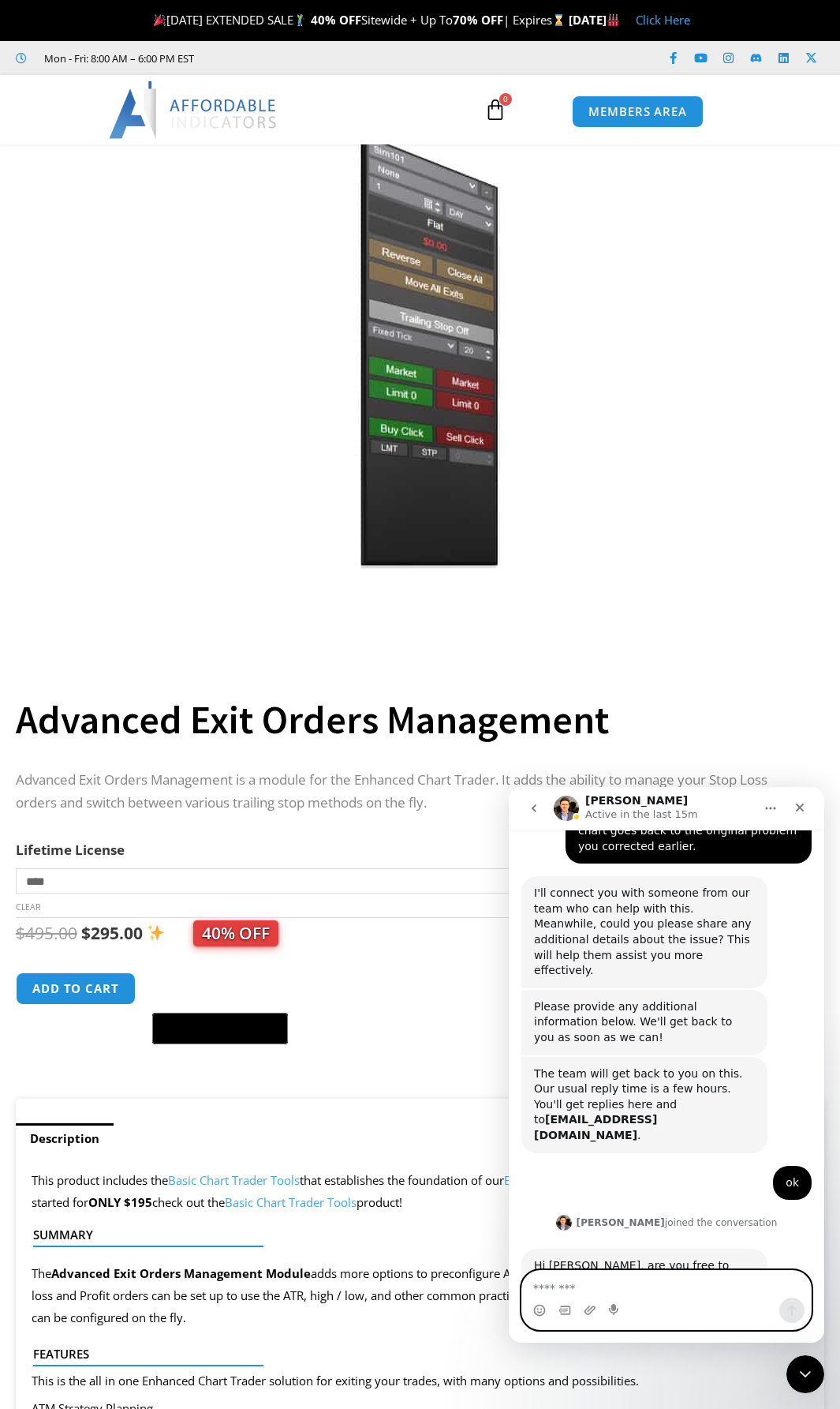
click at [576, 1289] on textarea "Message…" at bounding box center [666, 1284] width 289 height 27
type textarea "**********"
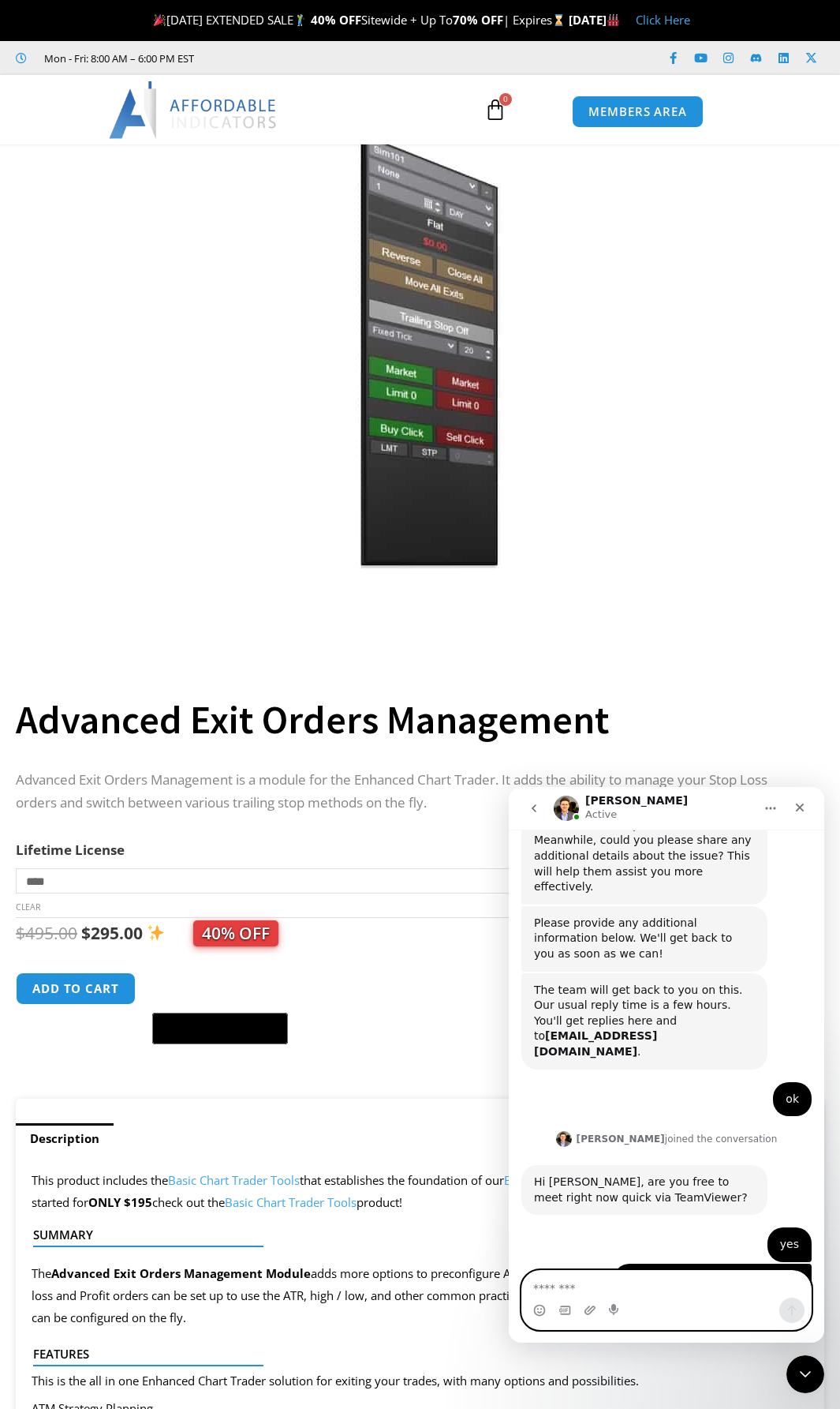
scroll to position [925, 0]
click at [617, 1322] on link "[URL][DOMAIN_NAME]" at bounding box center [595, 1328] width 123 height 12
